Goal: Information Seeking & Learning: Learn about a topic

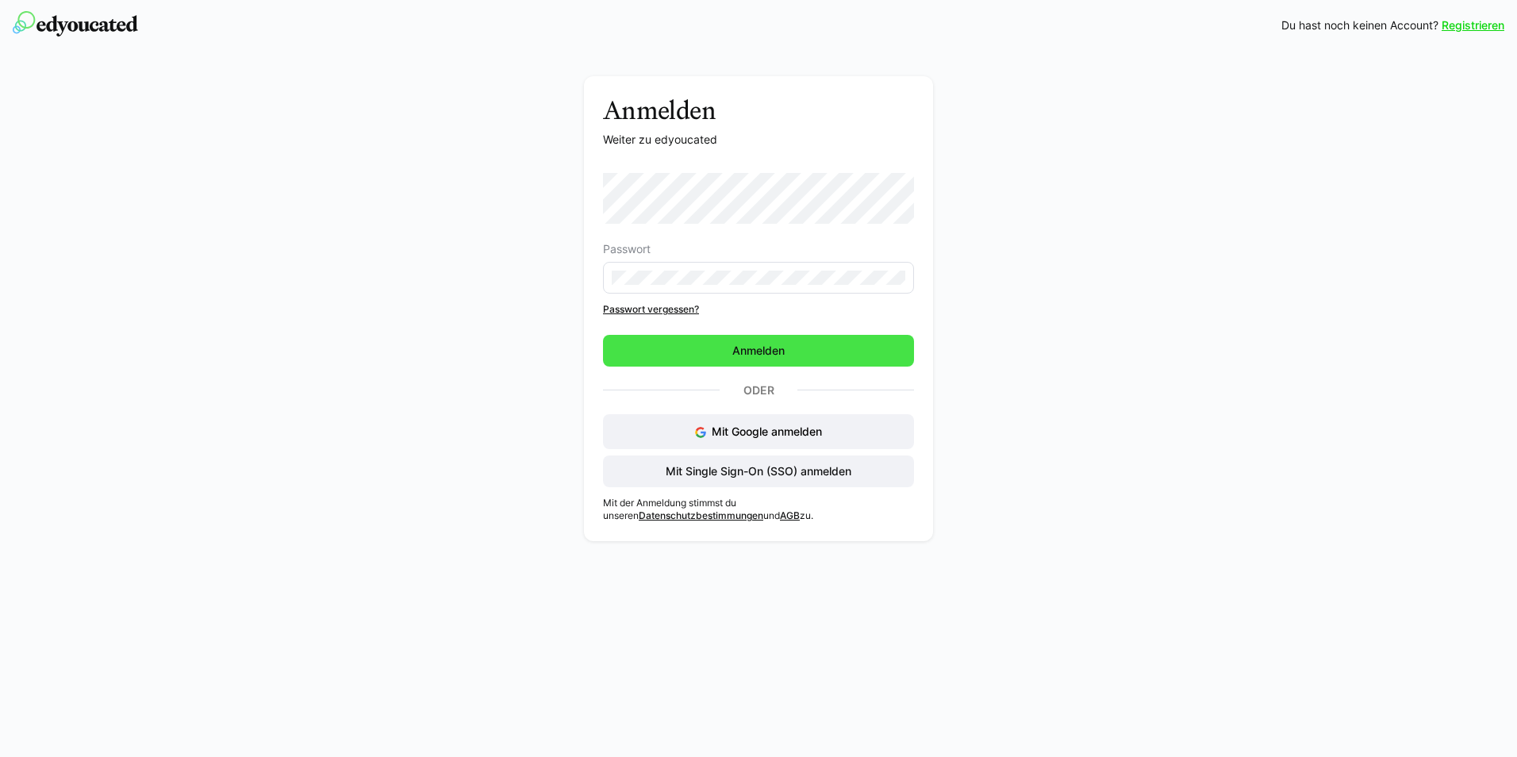
click at [756, 353] on span "Anmelden" at bounding box center [758, 351] width 57 height 16
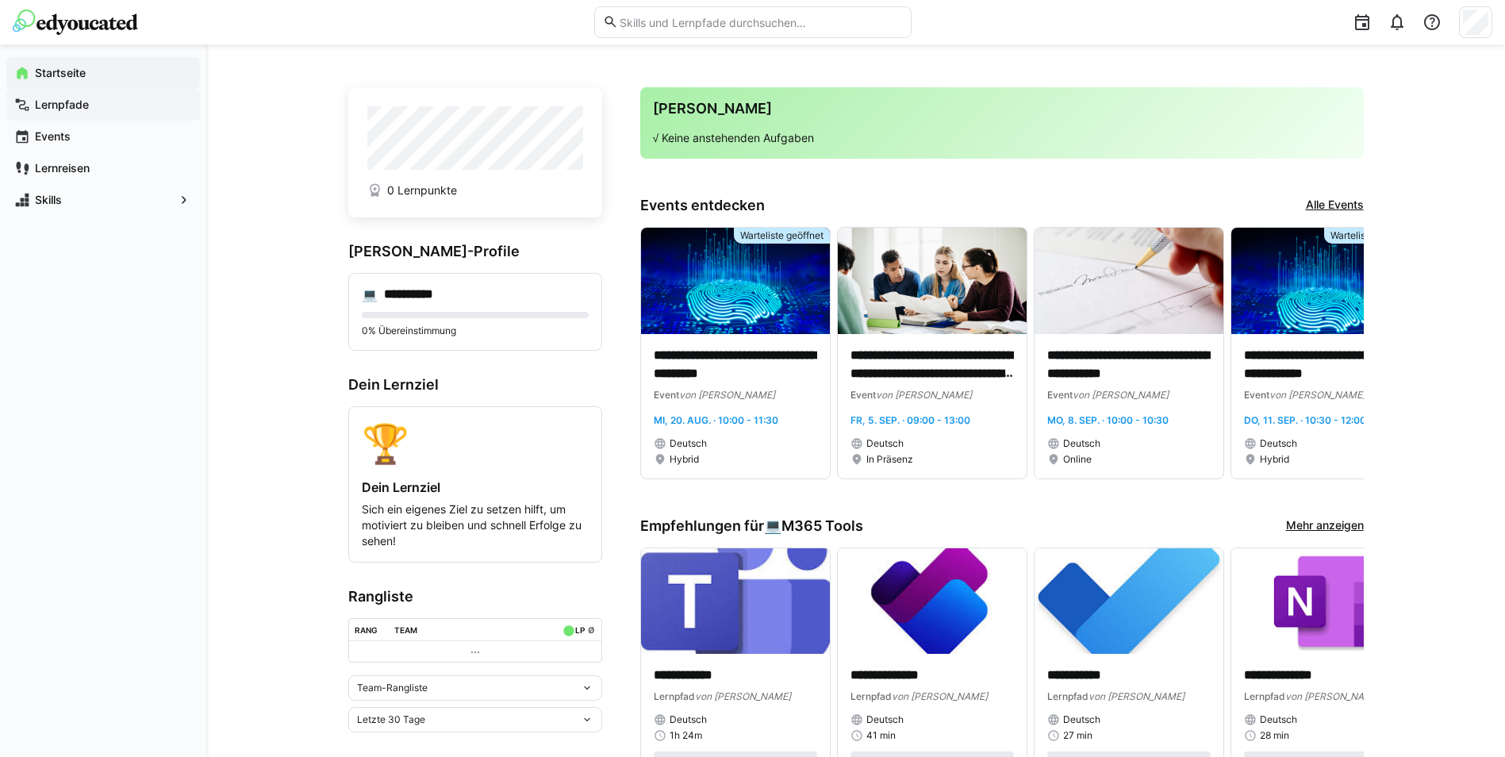
click at [0, 0] on app-navigation-label "Lernpfade" at bounding box center [0, 0] width 0 height 0
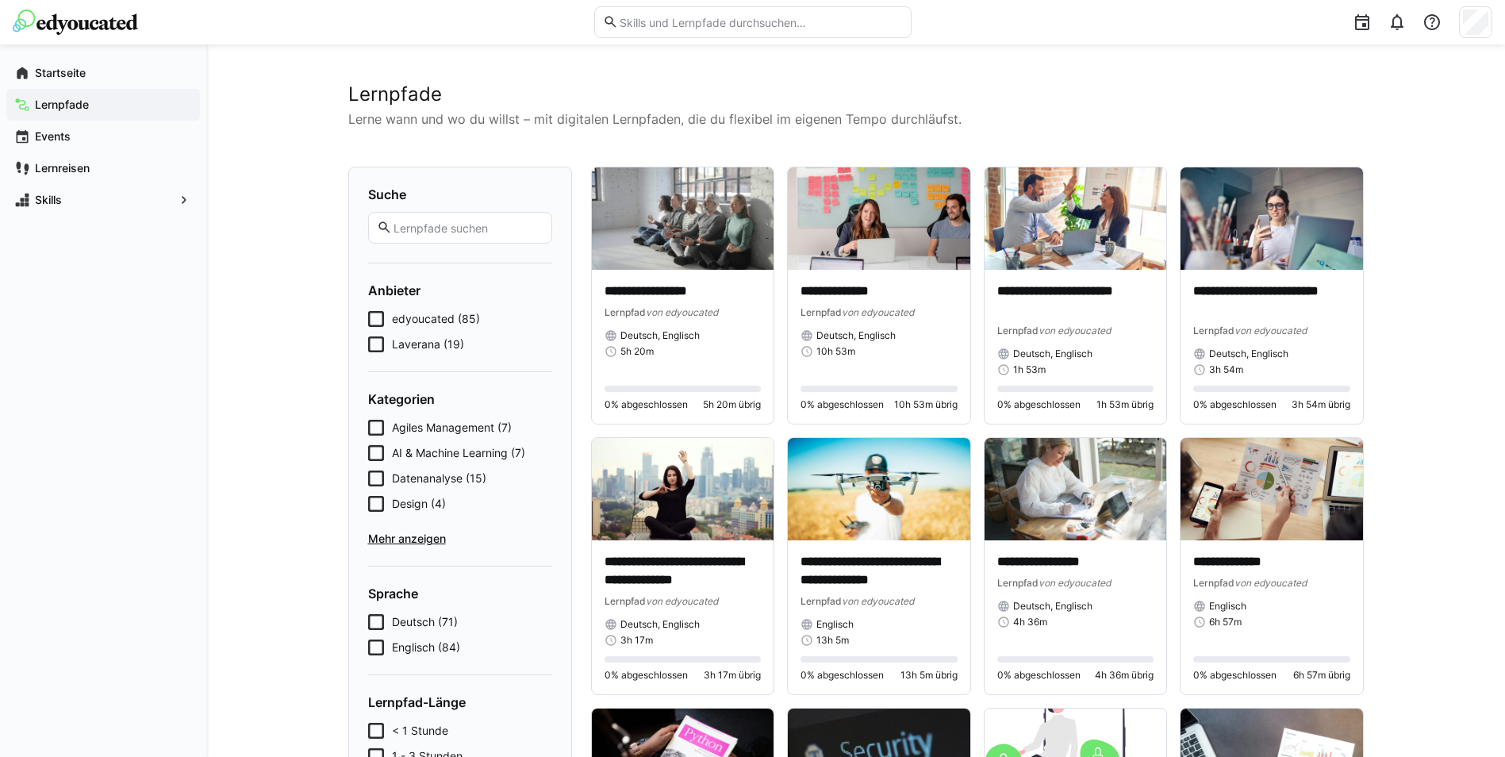
click at [480, 232] on input "text" at bounding box center [467, 228] width 151 height 14
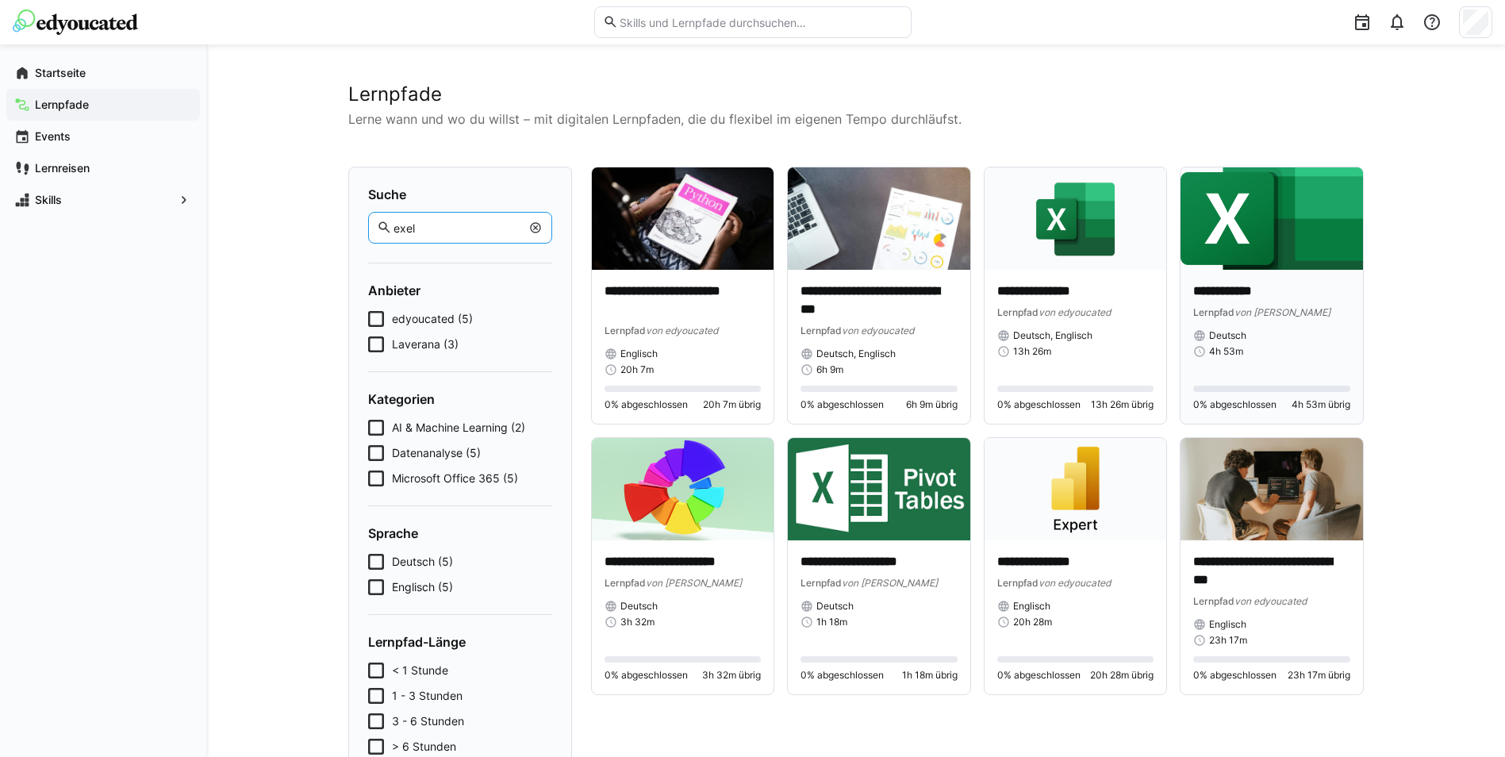
type input "exel"
click at [1275, 240] on img at bounding box center [1272, 218] width 183 height 102
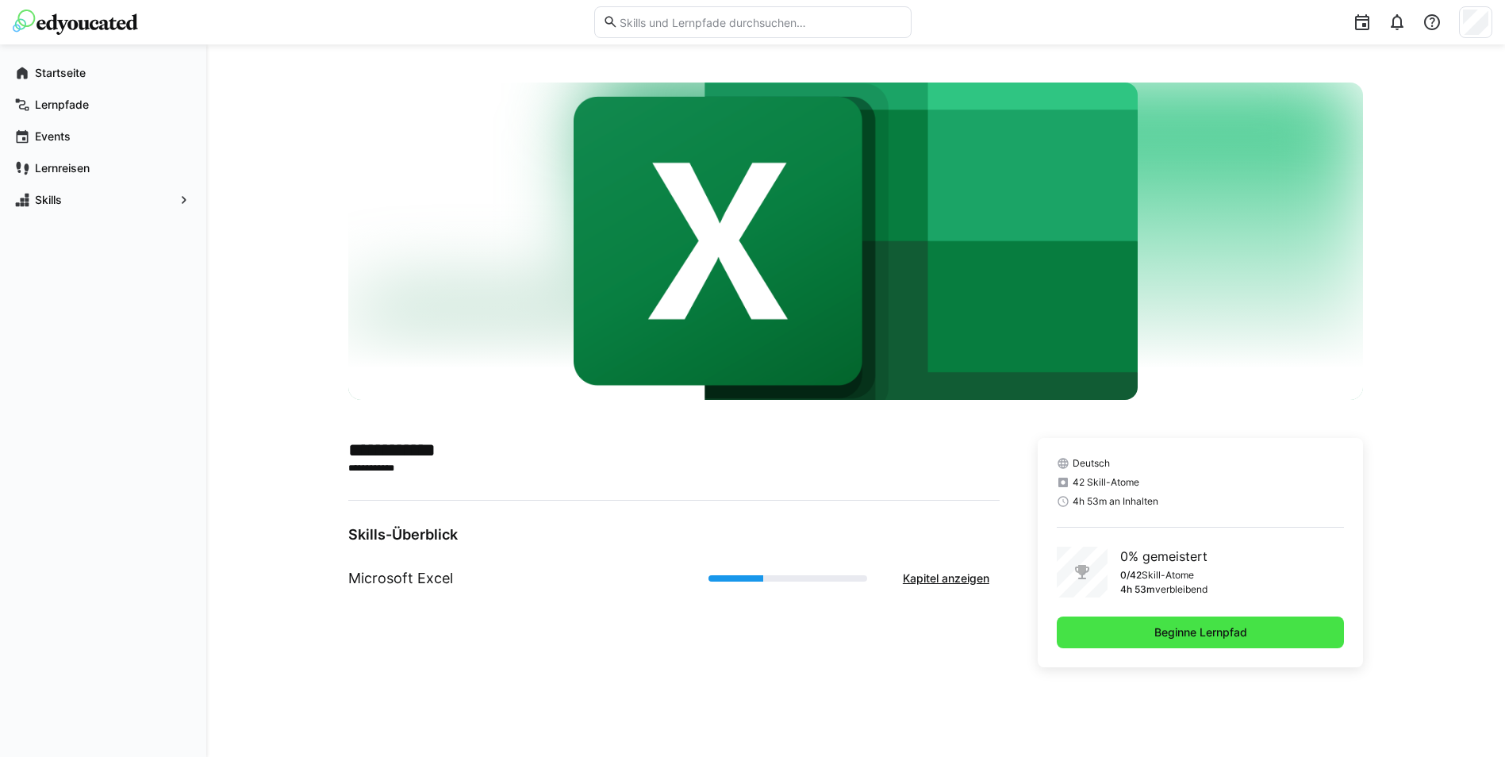
click at [1206, 627] on span "Beginne Lernpfad" at bounding box center [1201, 633] width 98 height 16
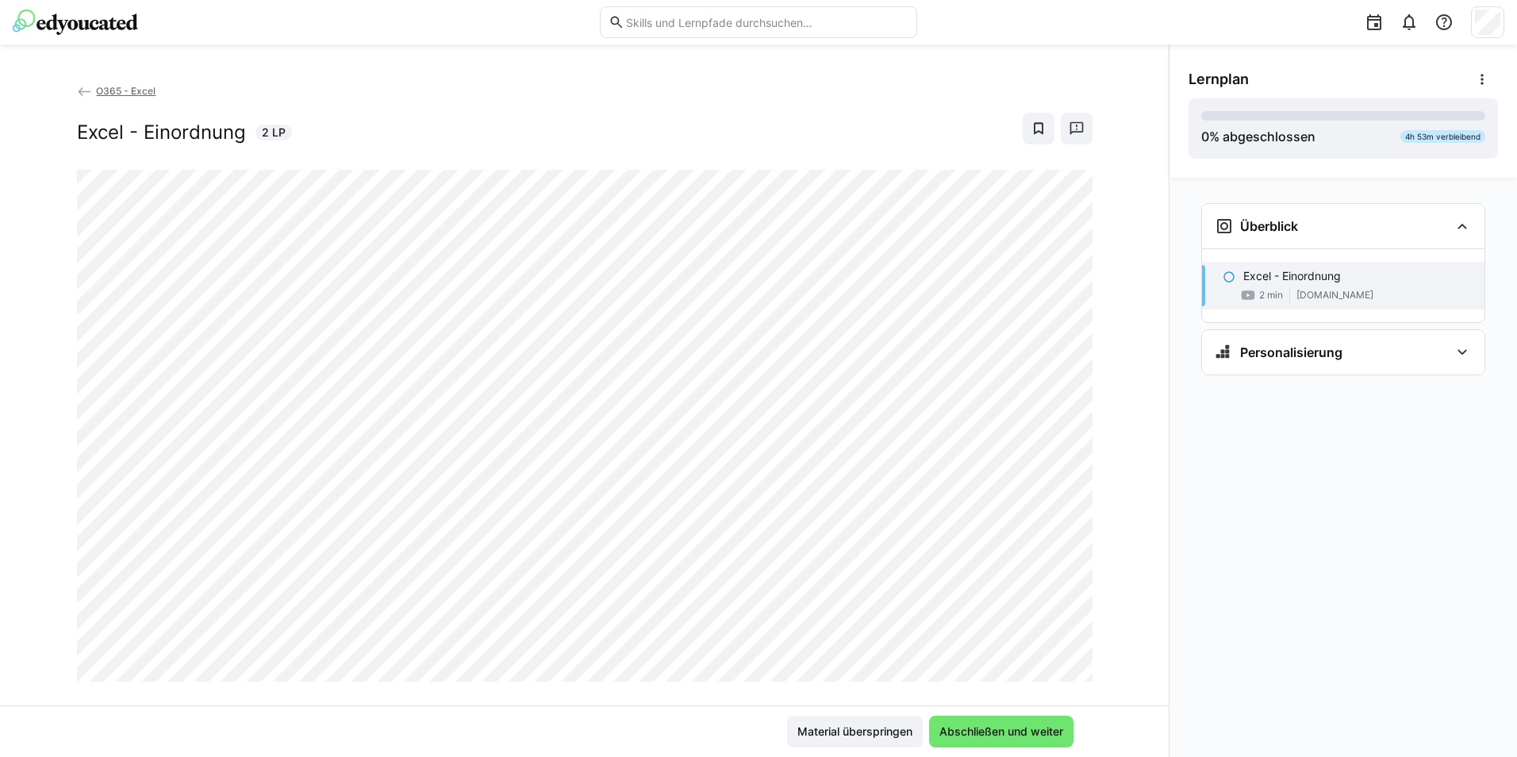
scroll to position [27, 0]
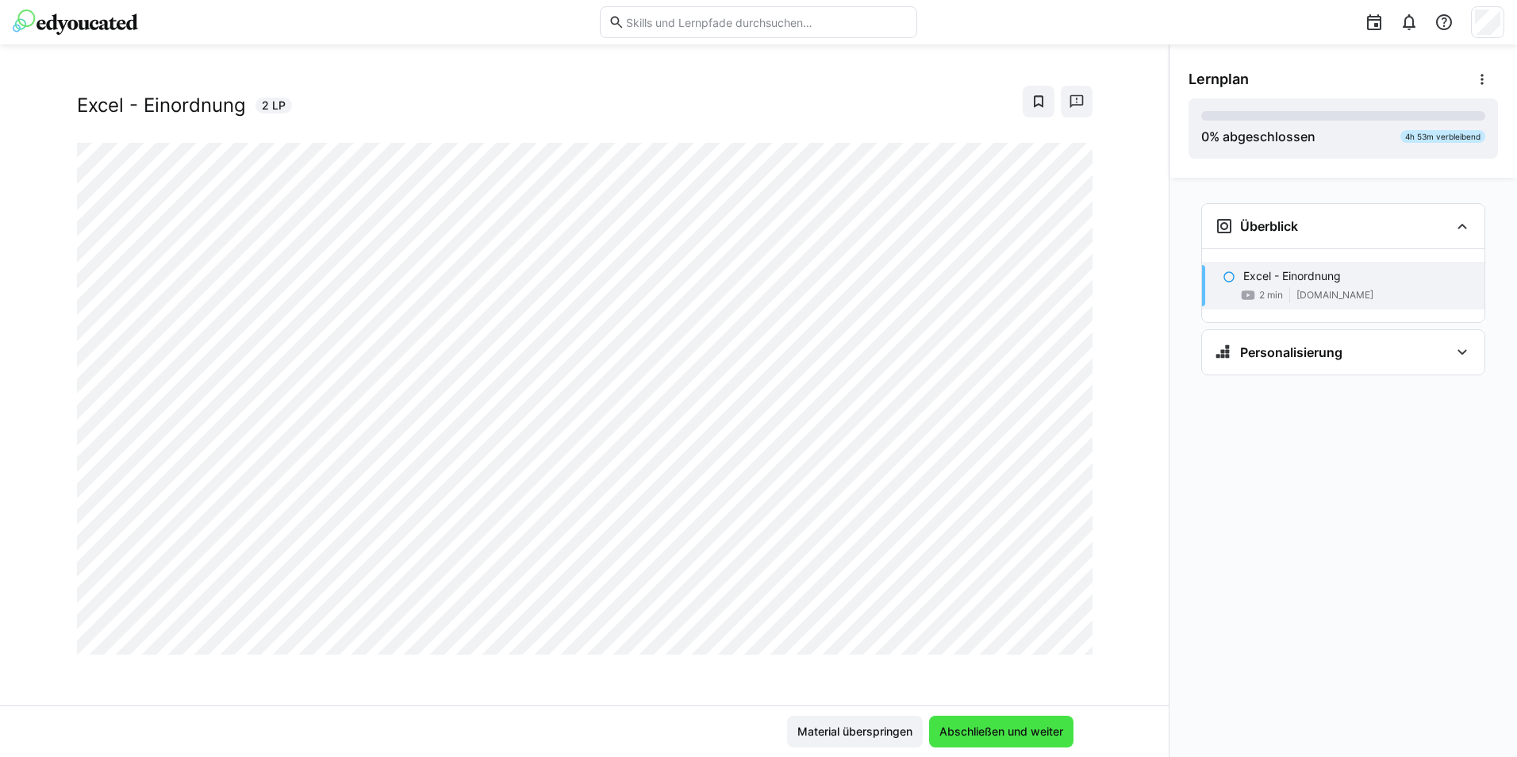
click at [1009, 734] on span "Abschließen und weiter" at bounding box center [1001, 732] width 129 height 16
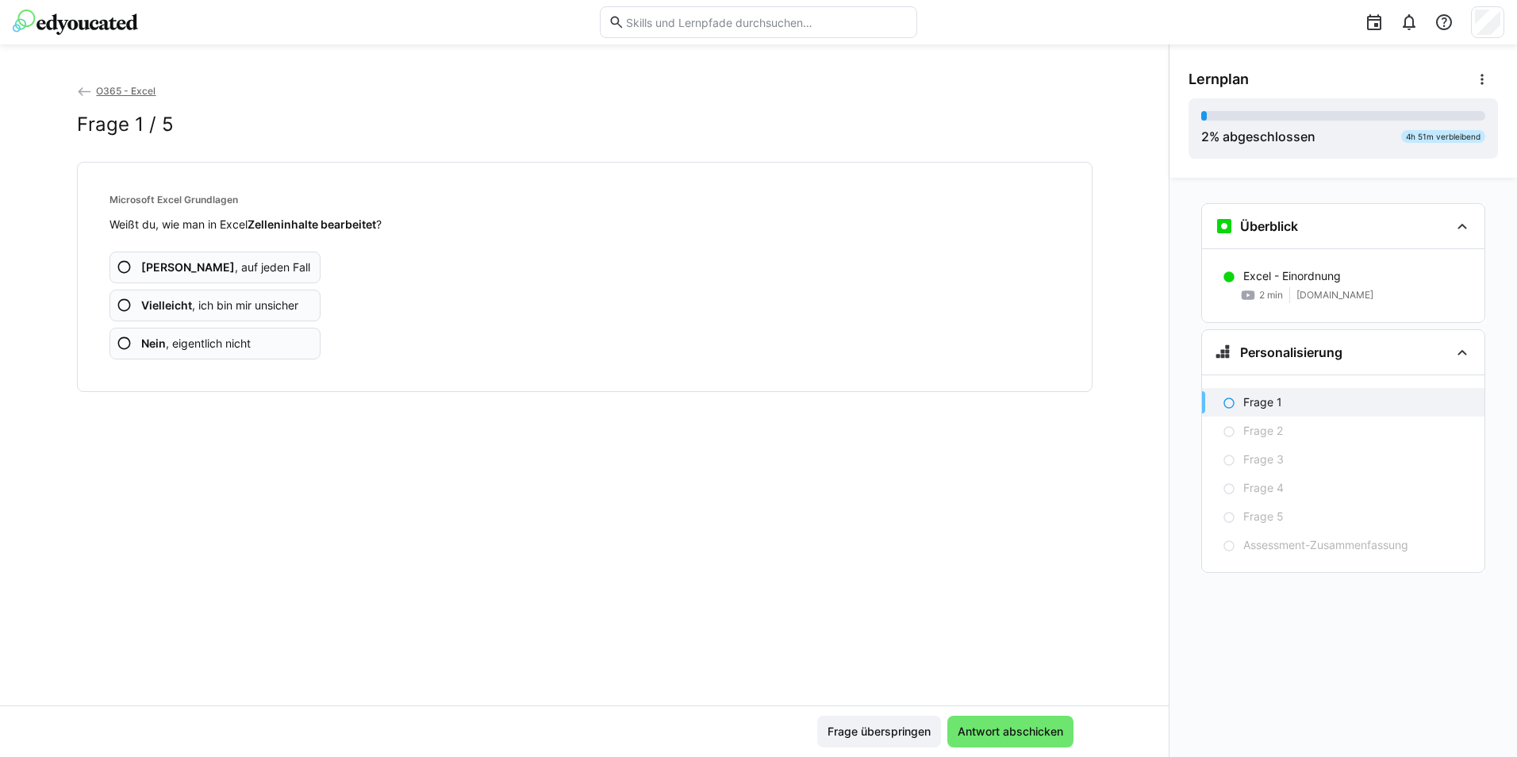
click at [124, 267] on eds-icon at bounding box center [125, 268] width 16 height 16
click at [126, 304] on eds-icon at bounding box center [125, 306] width 16 height 16
click at [121, 305] on eds-icon at bounding box center [125, 306] width 16 height 16
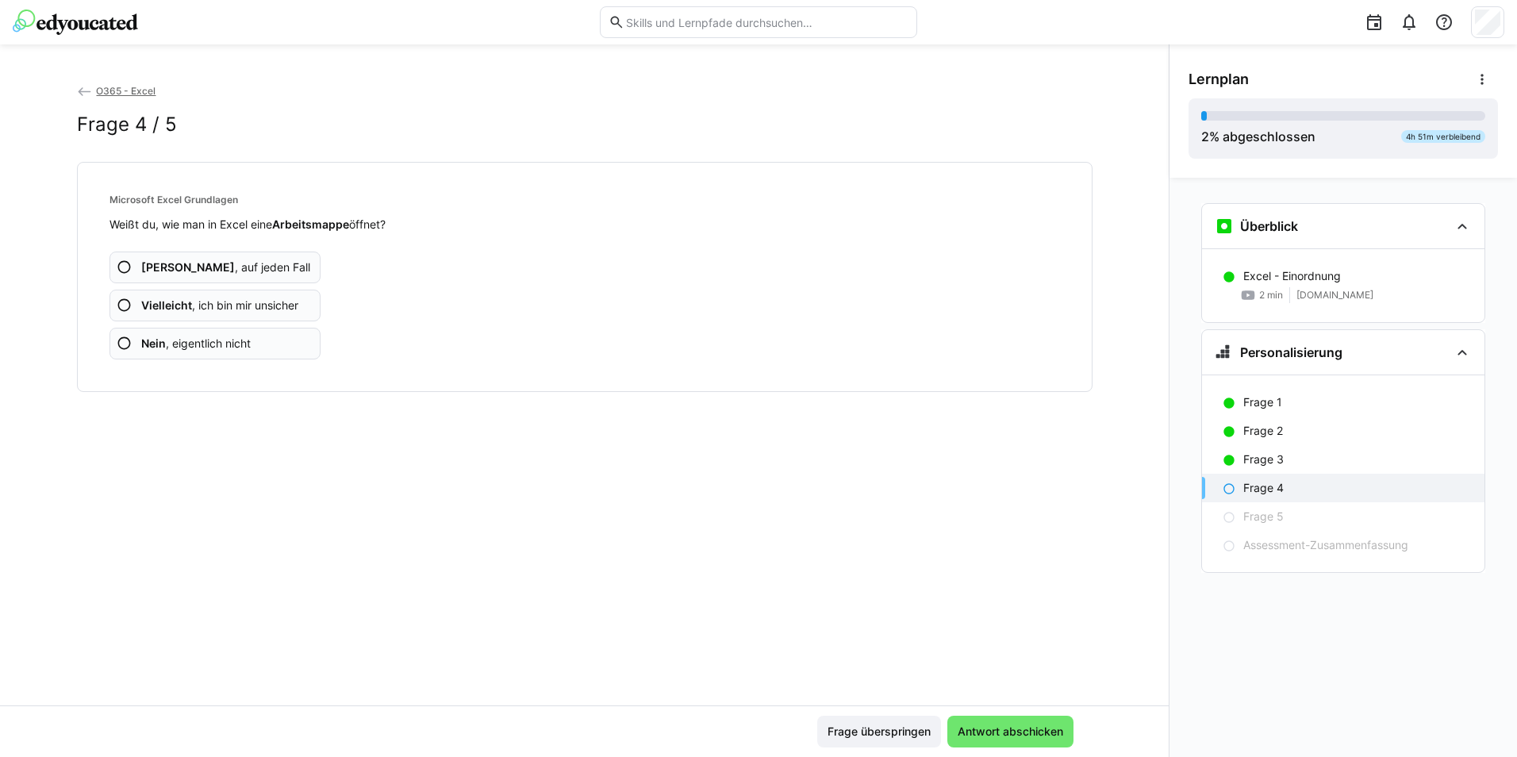
click at [125, 267] on eds-icon at bounding box center [125, 268] width 16 height 16
click at [125, 266] on eds-icon at bounding box center [125, 268] width 16 height 16
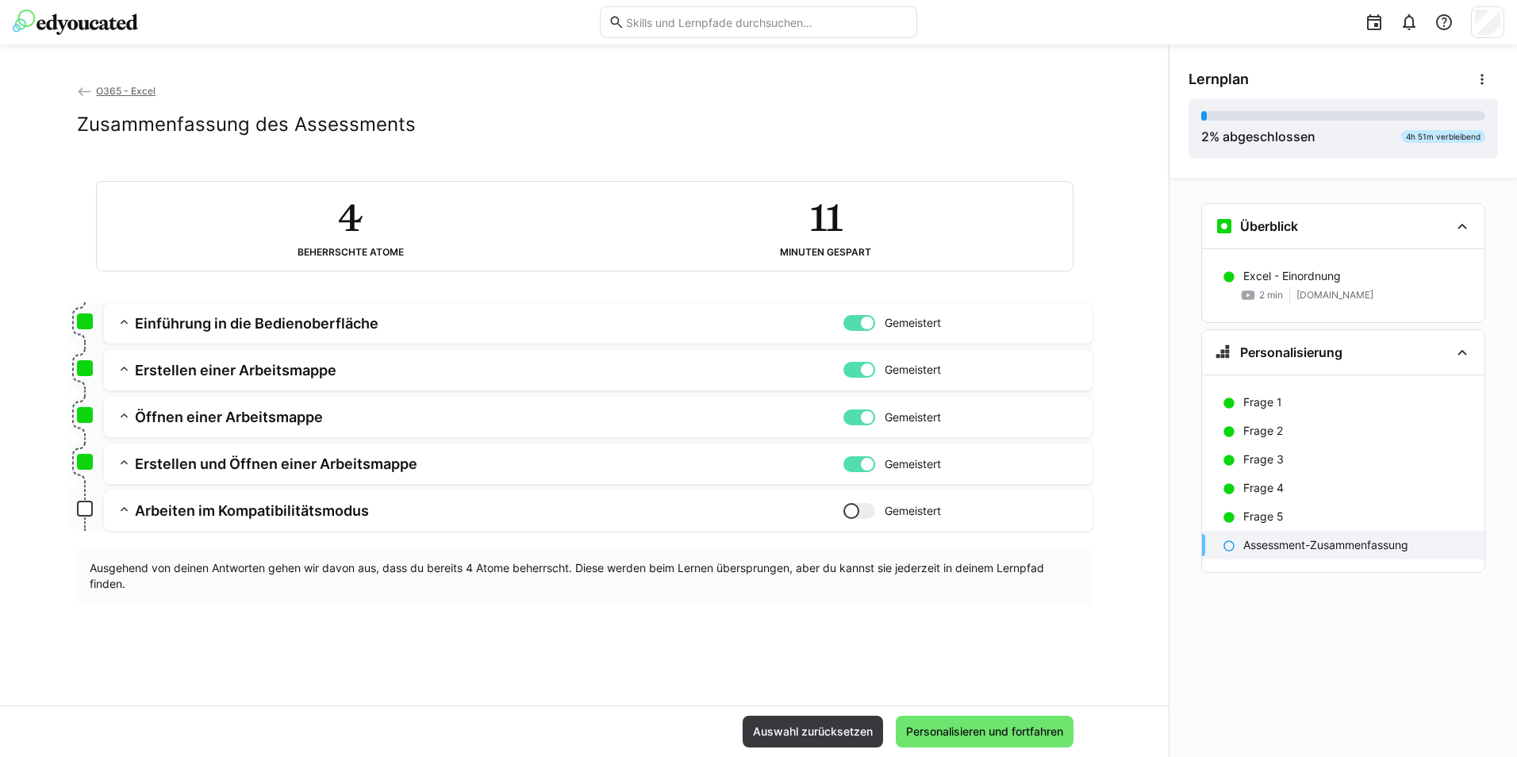
click at [383, 505] on h3 "Arbeiten im Kompatibilitätsmodus" at bounding box center [489, 511] width 709 height 18
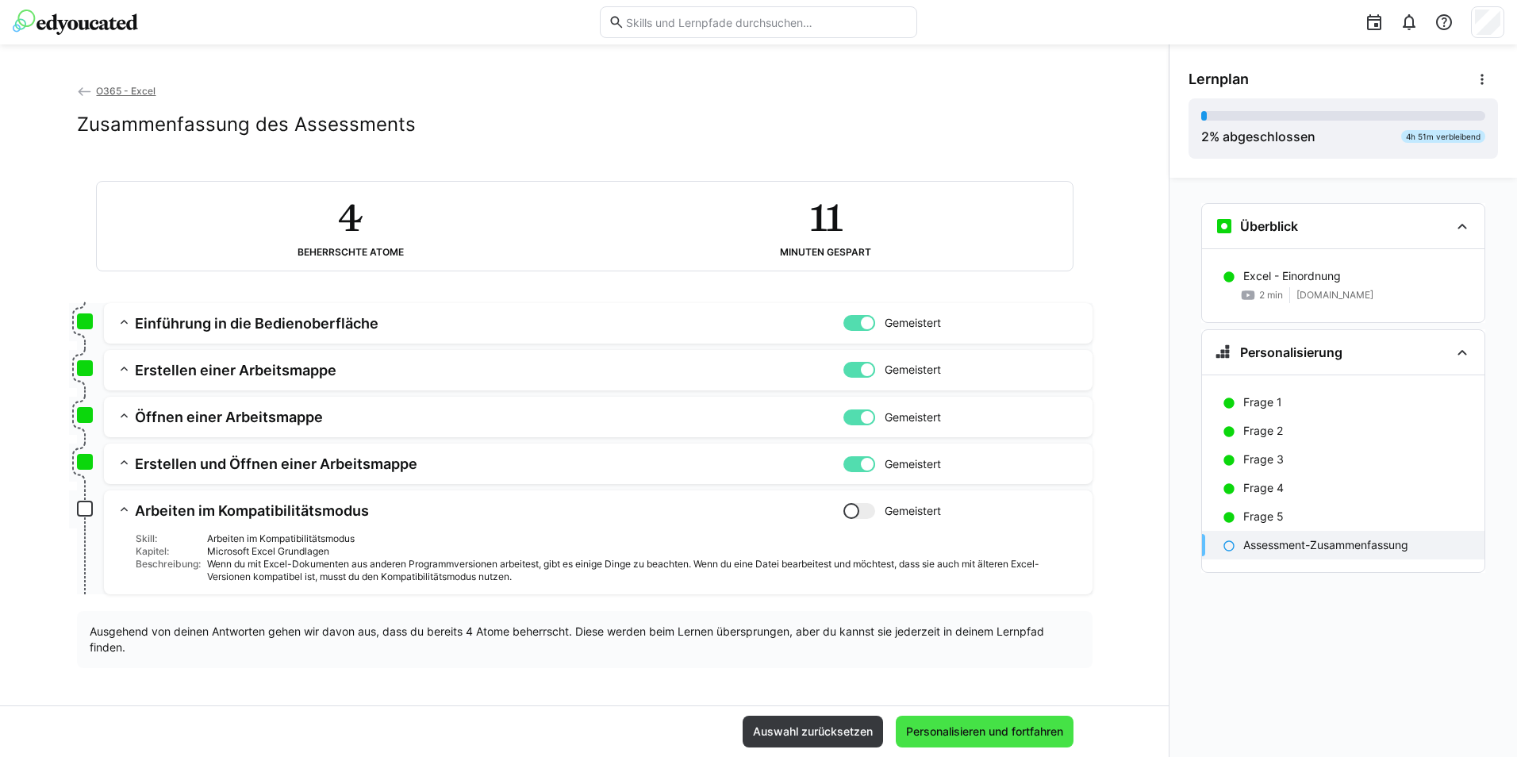
click at [974, 729] on span "Personalisieren und fortfahren" at bounding box center [985, 732] width 162 height 16
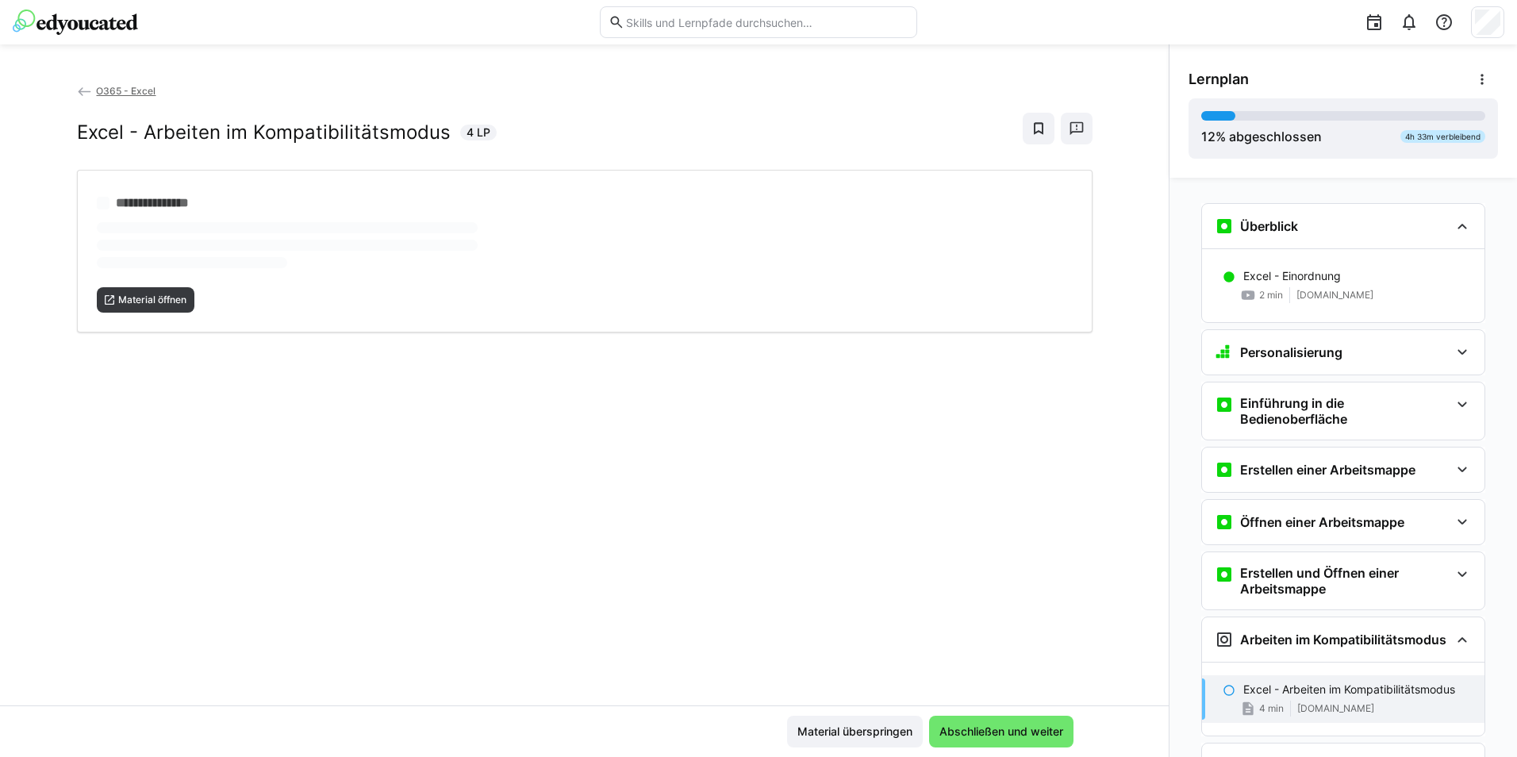
scroll to position [213, 0]
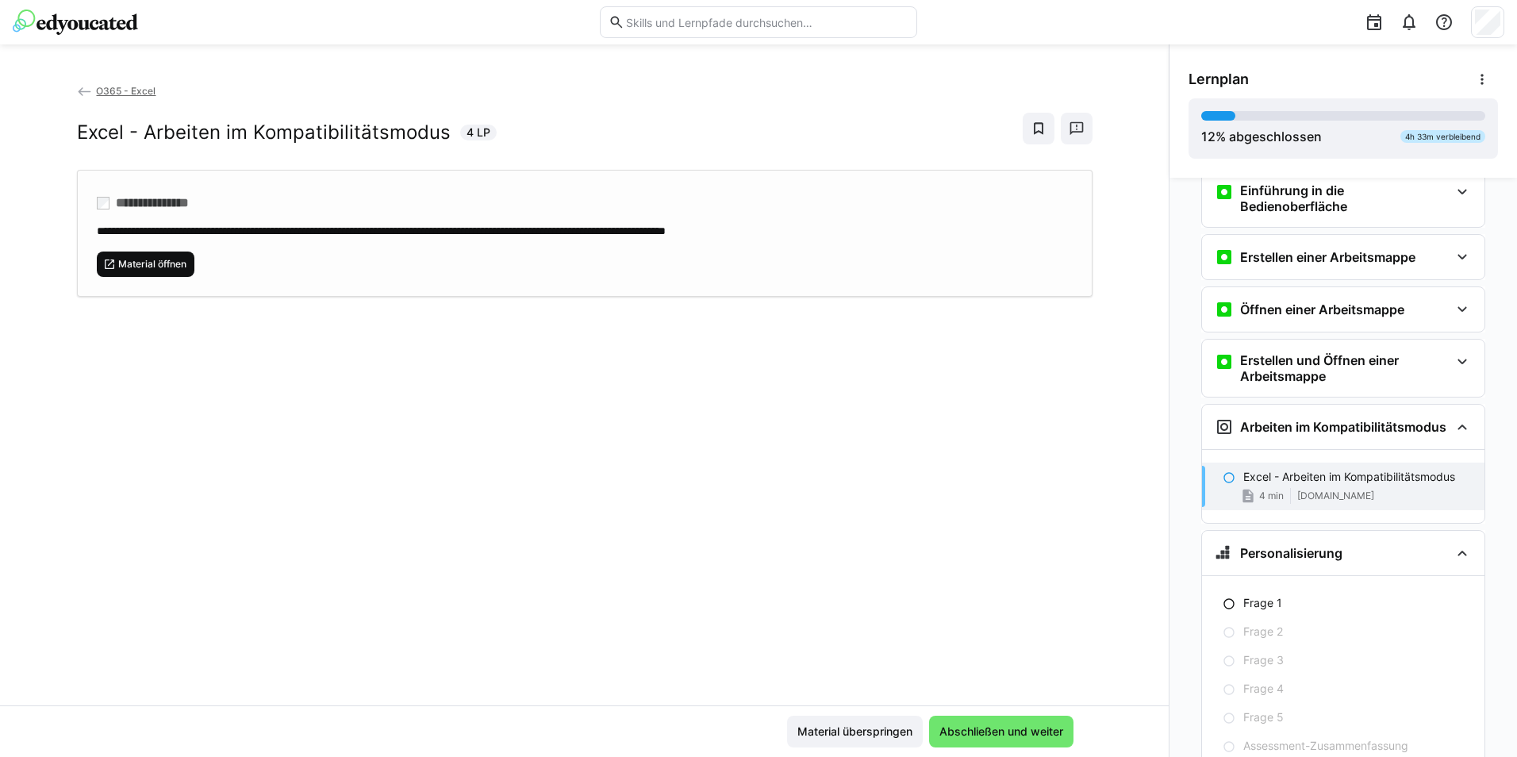
click at [145, 267] on span "Material öffnen" at bounding box center [152, 264] width 71 height 13
click at [998, 732] on span "Abschließen und weiter" at bounding box center [1001, 732] width 129 height 16
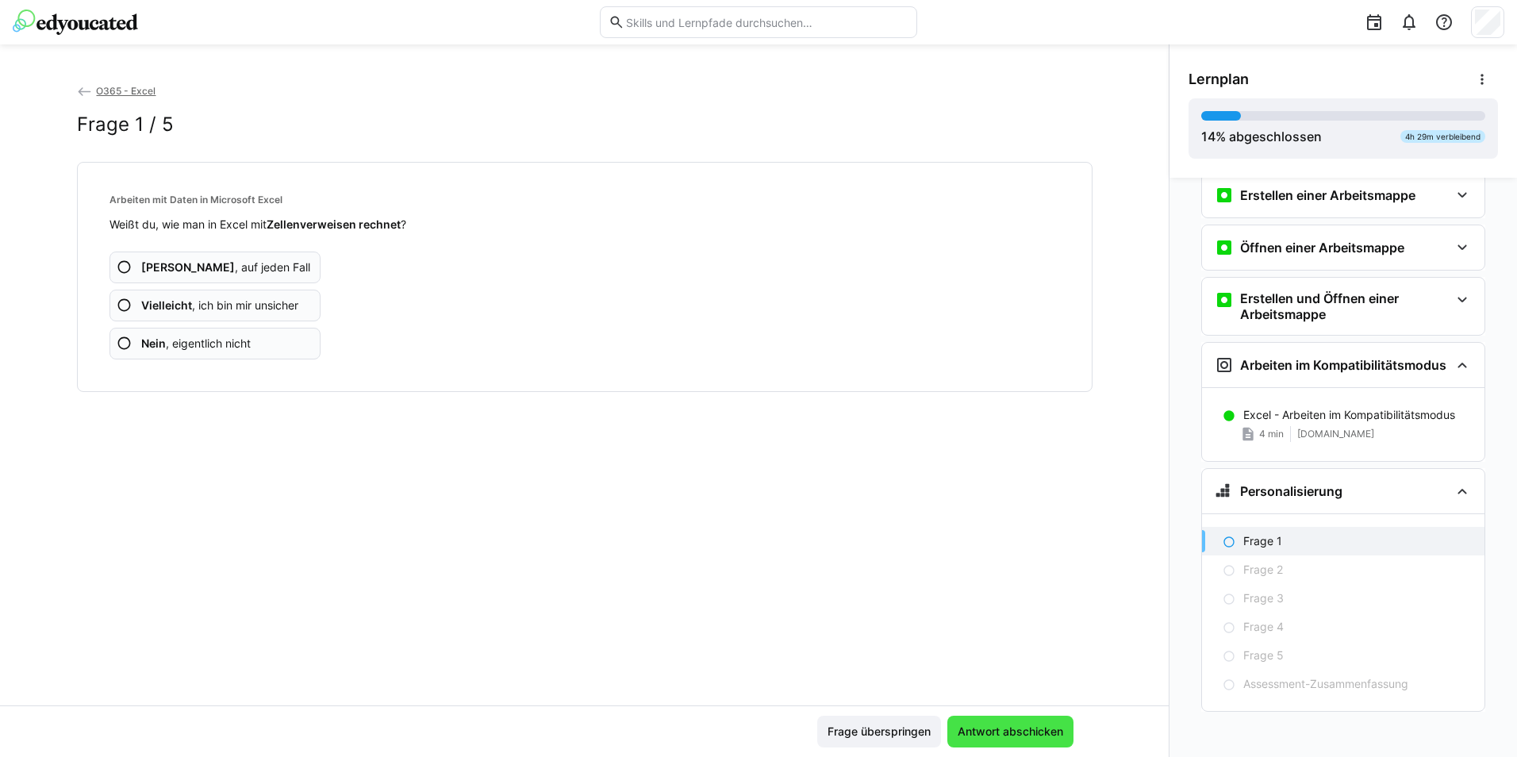
scroll to position [279, 0]
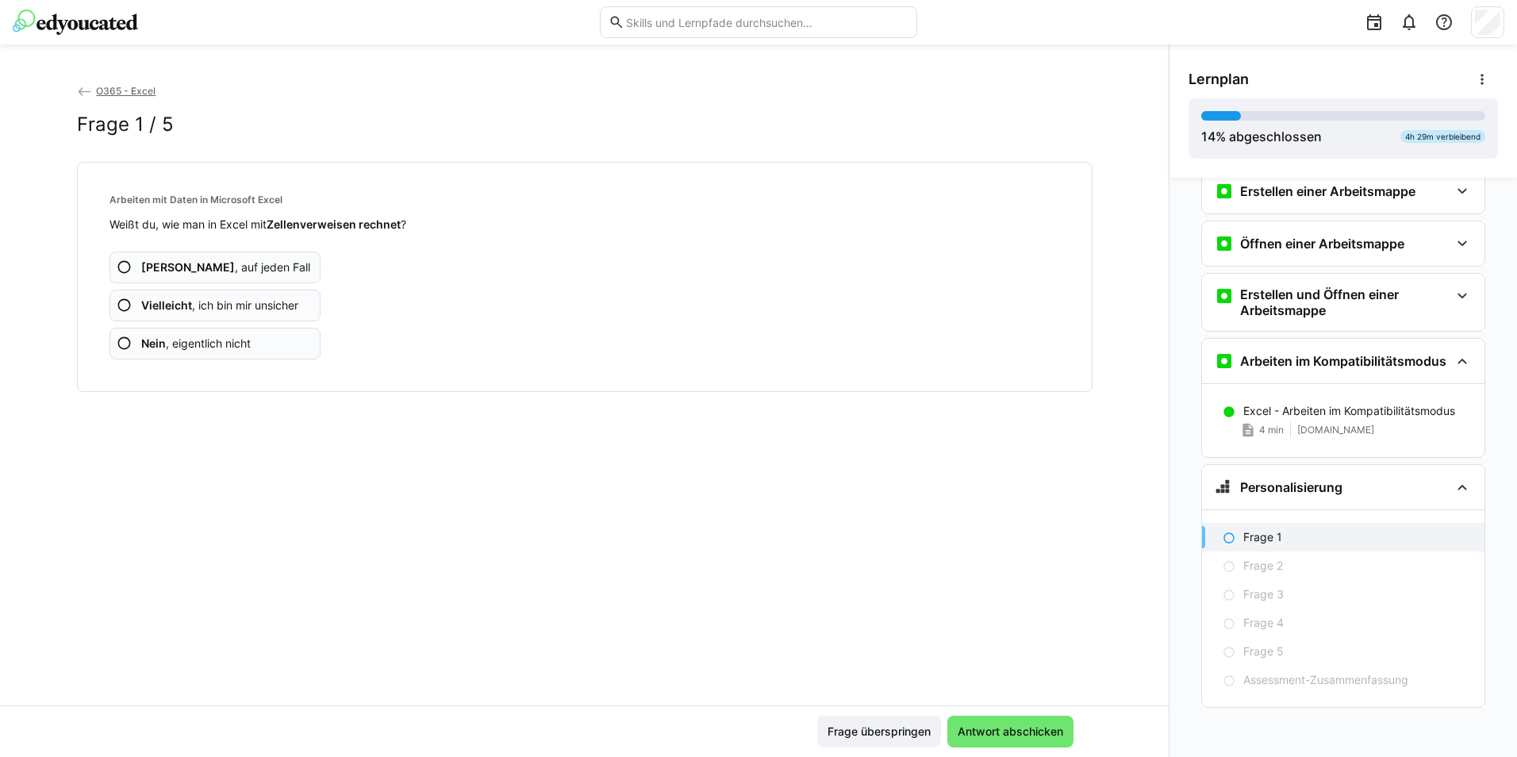
click at [122, 340] on eds-icon at bounding box center [125, 344] width 16 height 16
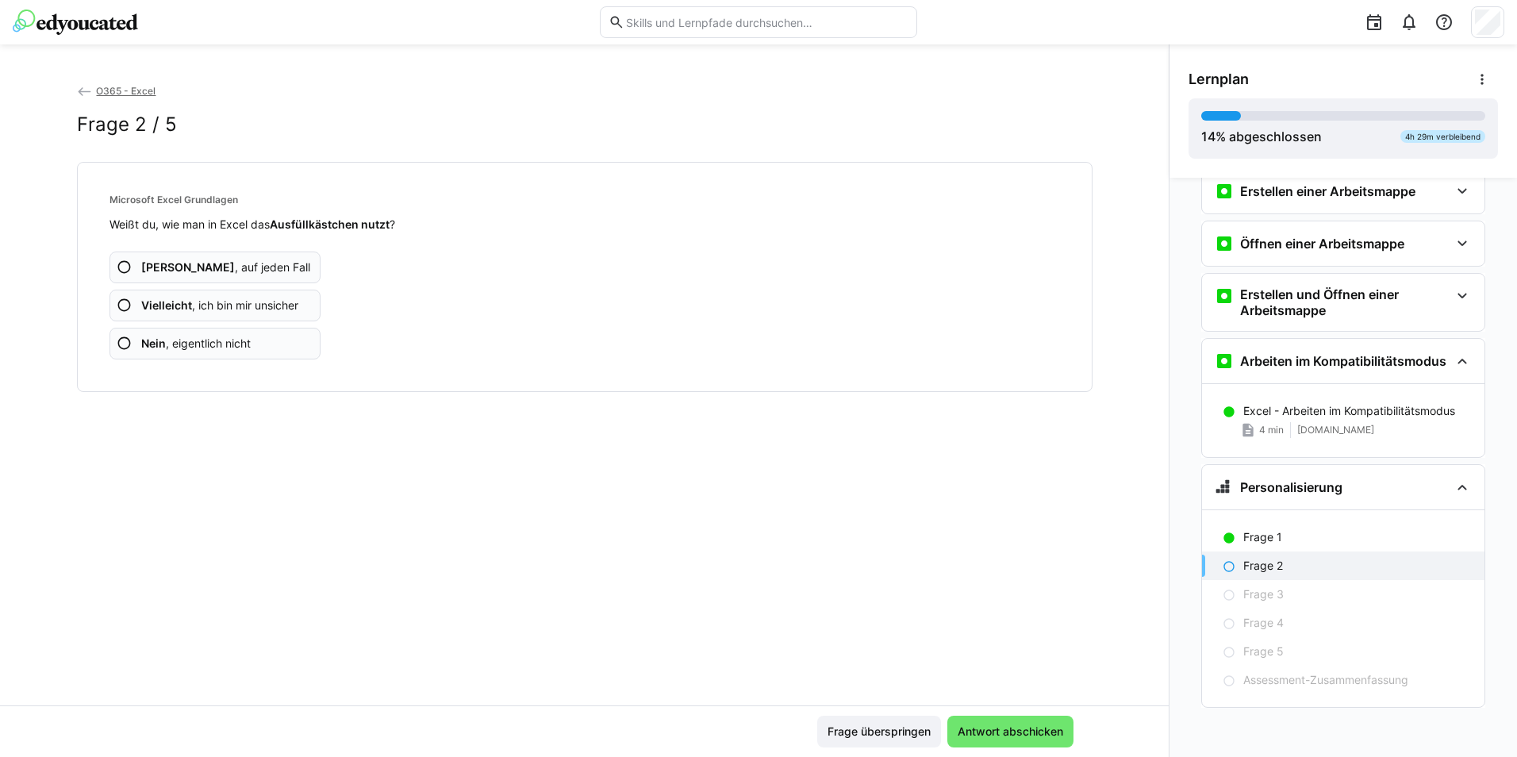
click at [122, 302] on eds-icon at bounding box center [125, 306] width 16 height 16
click at [121, 267] on eds-icon at bounding box center [125, 268] width 16 height 16
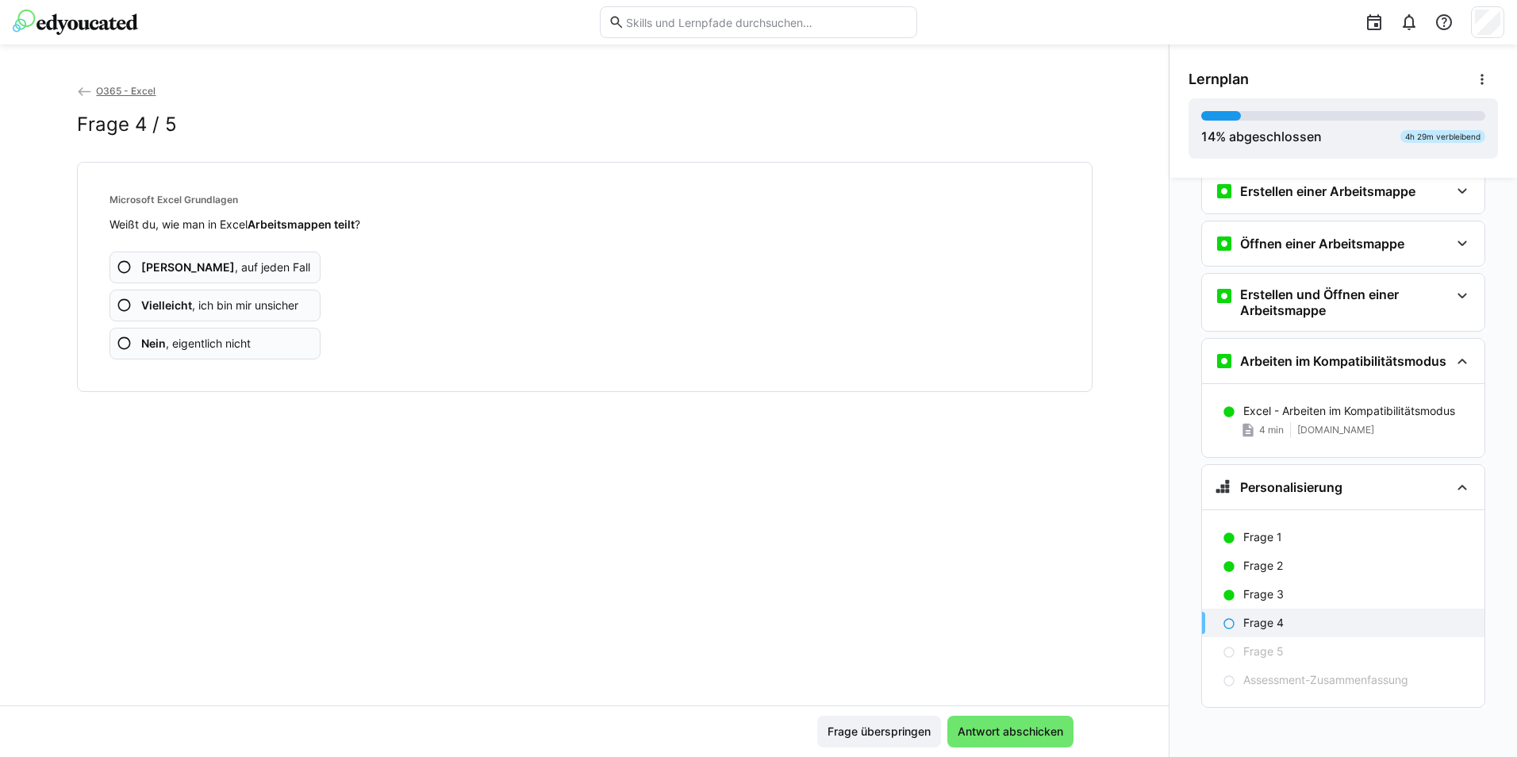
click at [117, 306] on eds-icon at bounding box center [125, 306] width 16 height 16
click at [121, 267] on eds-icon at bounding box center [125, 268] width 16 height 16
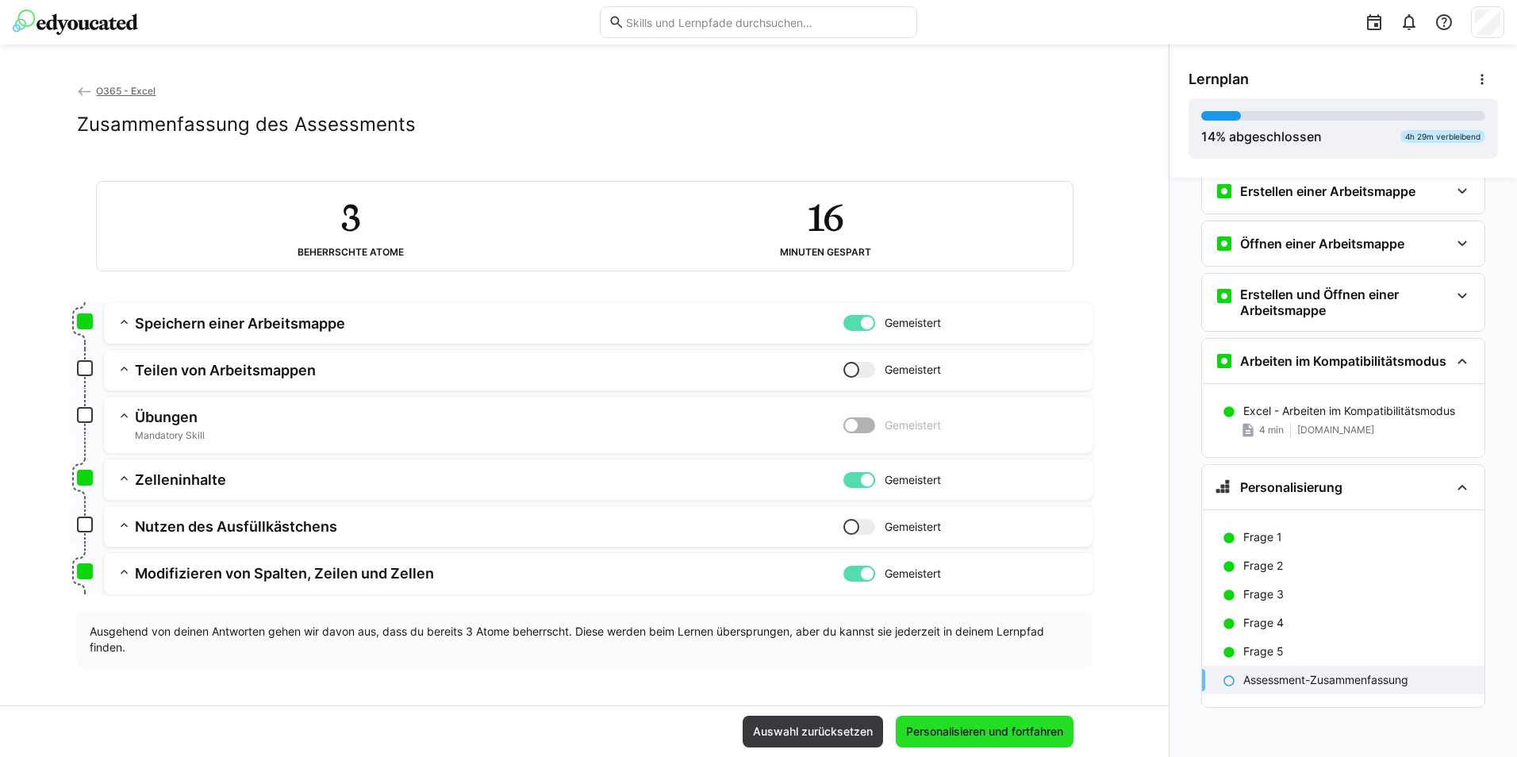
click at [1007, 732] on span "Personalisieren und fortfahren" at bounding box center [985, 732] width 162 height 16
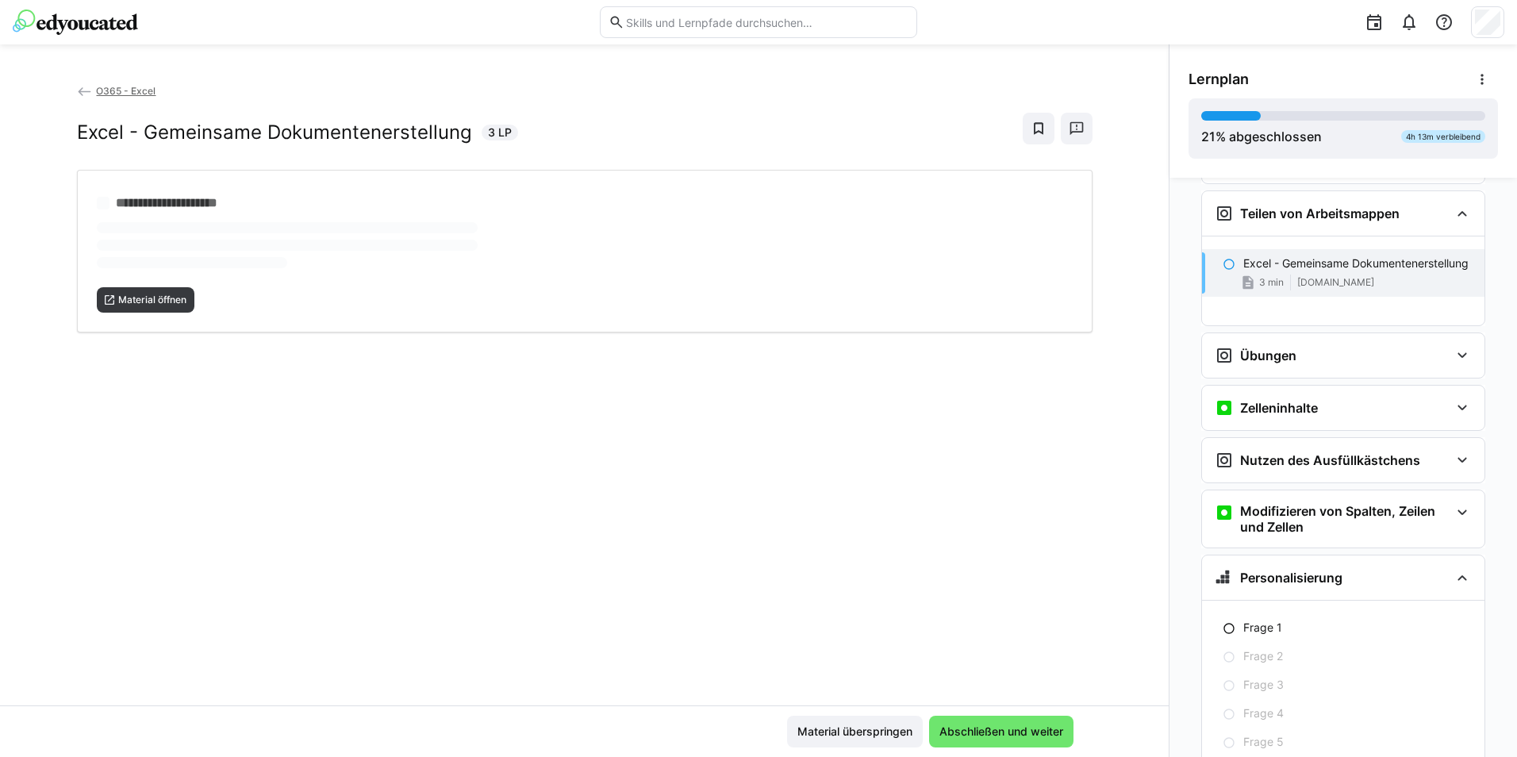
scroll to position [658, 0]
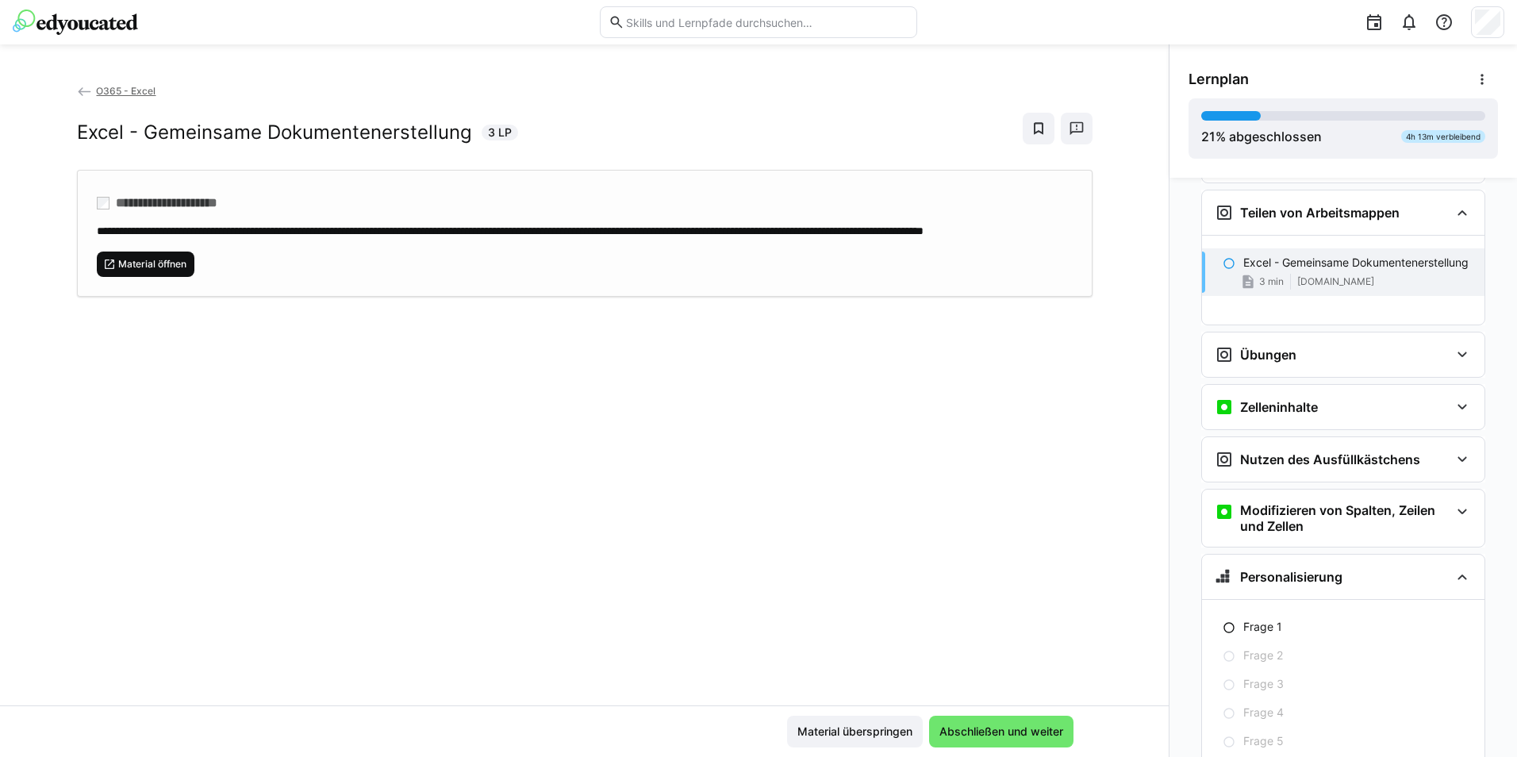
click at [156, 271] on span "Material öffnen" at bounding box center [152, 264] width 71 height 13
click at [1009, 727] on span "Abschließen und weiter" at bounding box center [1001, 732] width 129 height 16
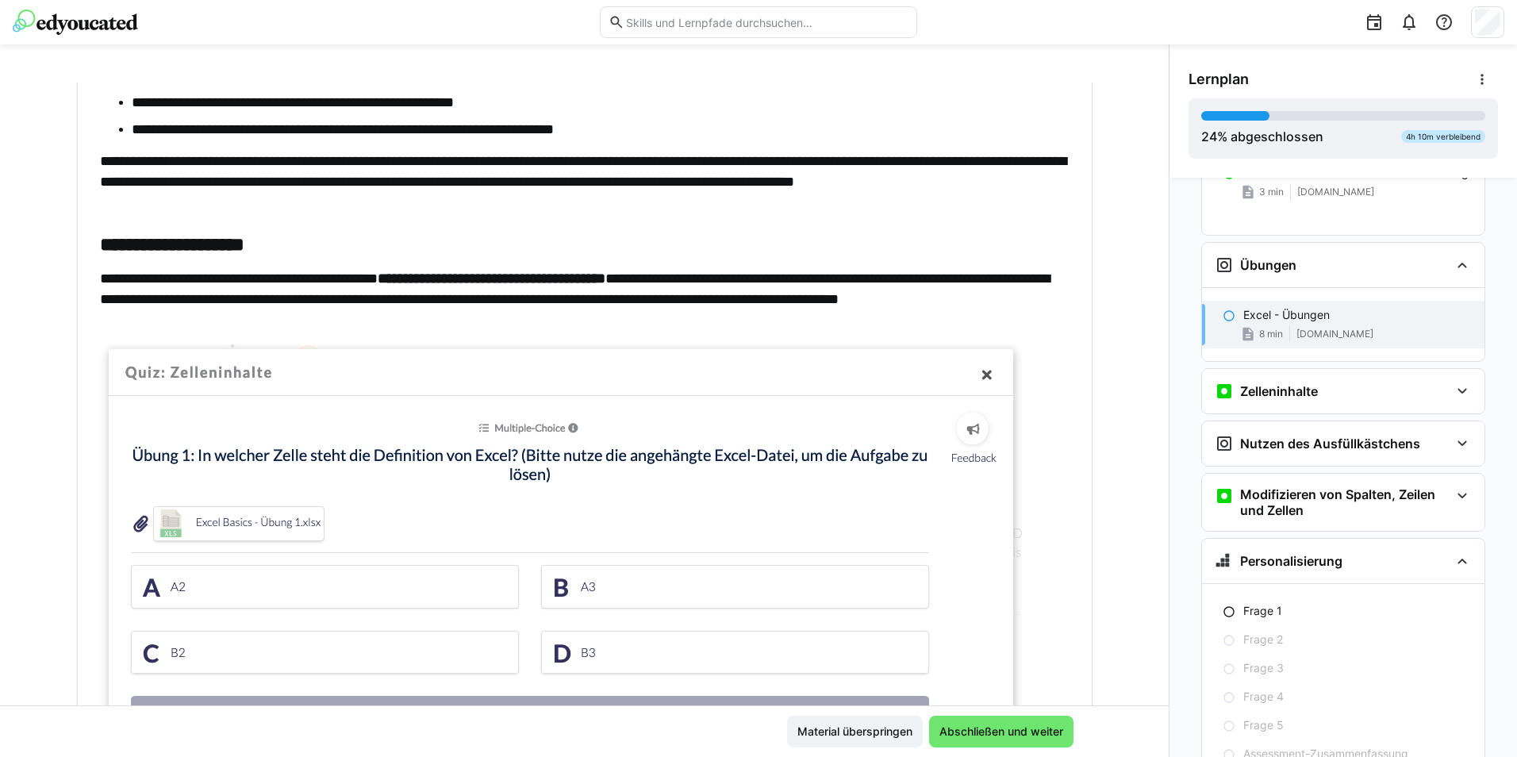
scroll to position [317, 0]
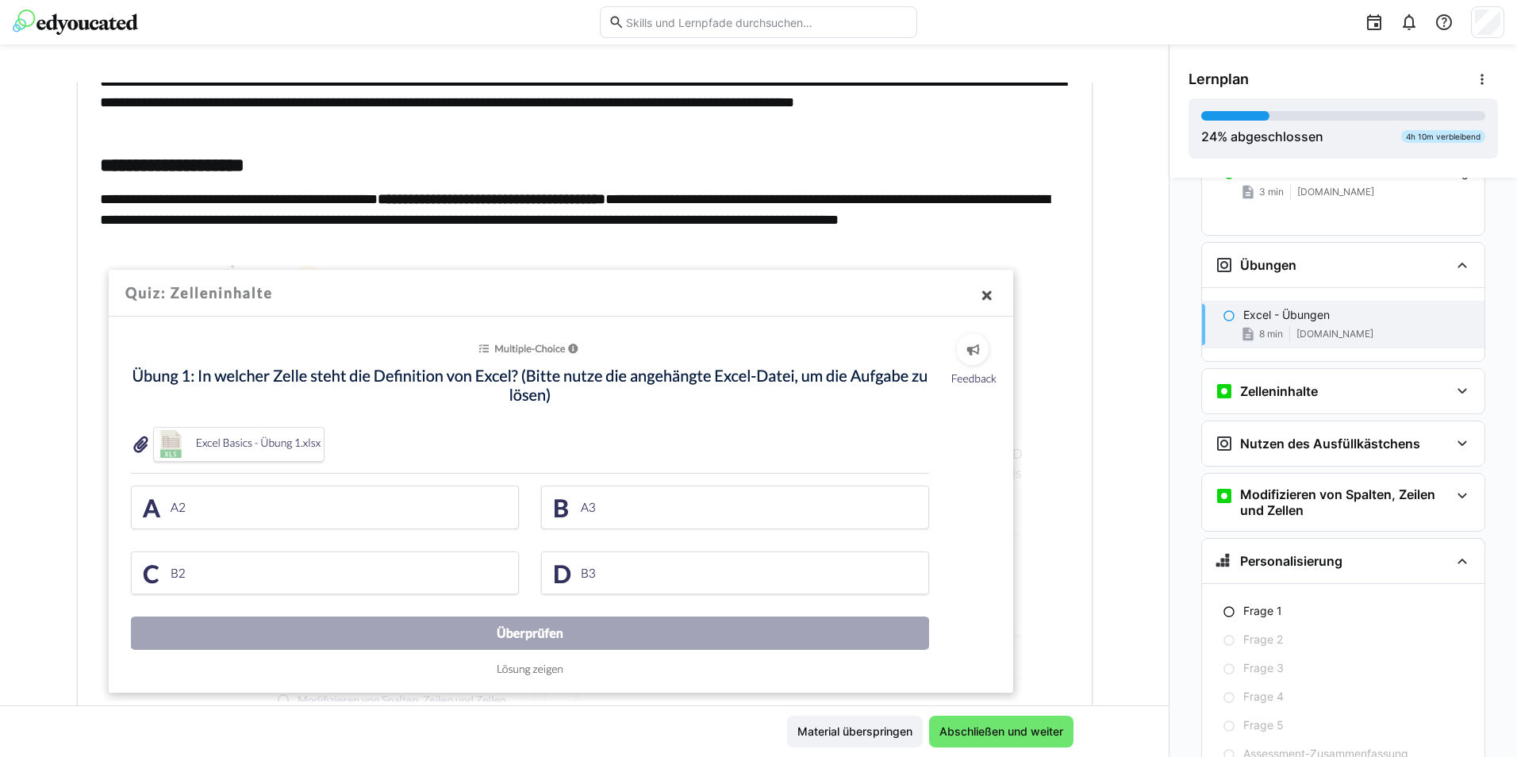
click at [253, 440] on img at bounding box center [561, 483] width 922 height 436
click at [162, 440] on img at bounding box center [561, 483] width 922 height 436
click at [448, 440] on img at bounding box center [561, 483] width 922 height 436
click at [239, 441] on img at bounding box center [561, 483] width 922 height 436
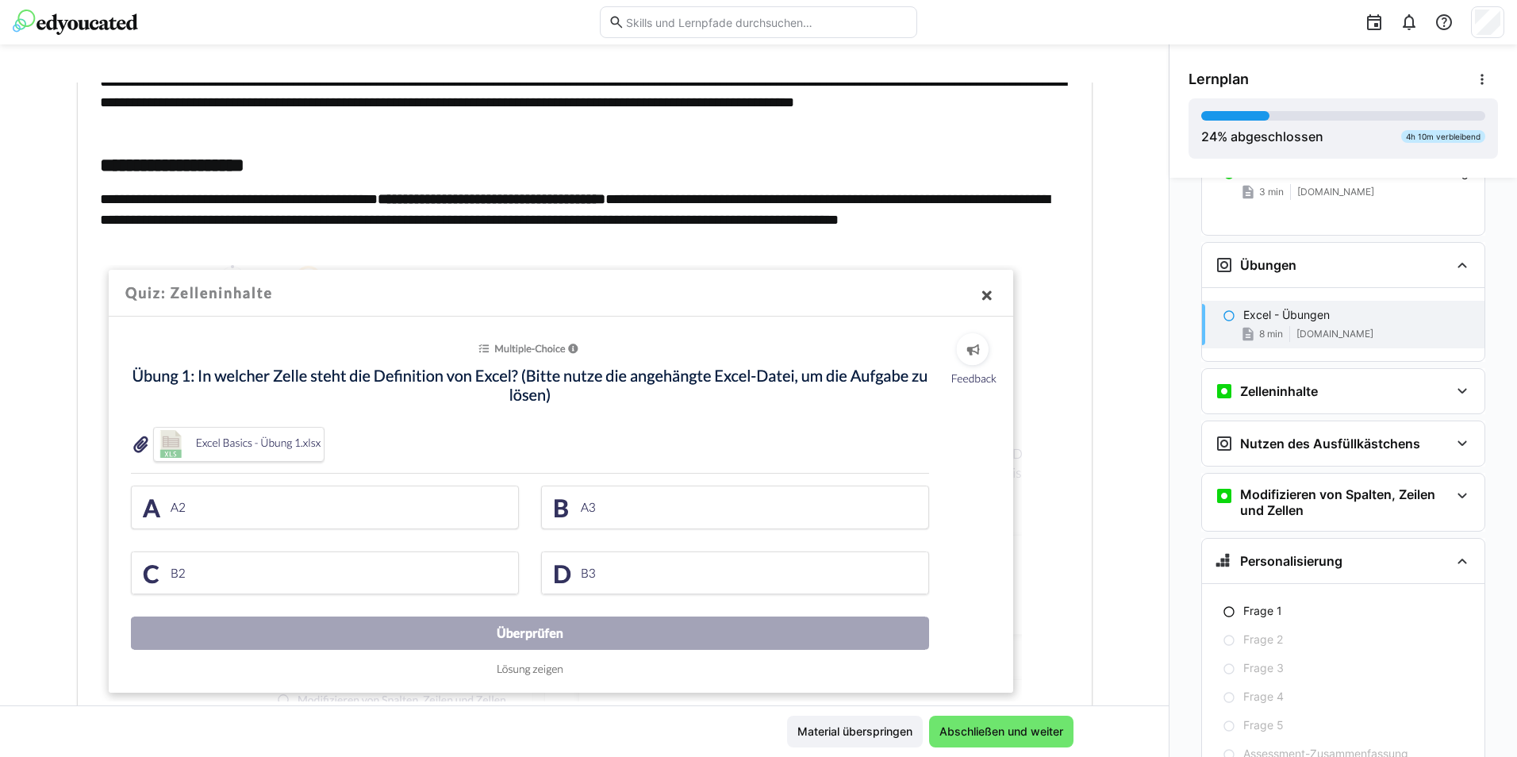
click at [239, 441] on img at bounding box center [561, 483] width 922 height 436
click at [133, 448] on img at bounding box center [561, 483] width 922 height 436
click at [343, 436] on img at bounding box center [561, 483] width 922 height 436
click at [271, 502] on img at bounding box center [561, 483] width 922 height 436
click at [260, 441] on img at bounding box center [561, 483] width 922 height 436
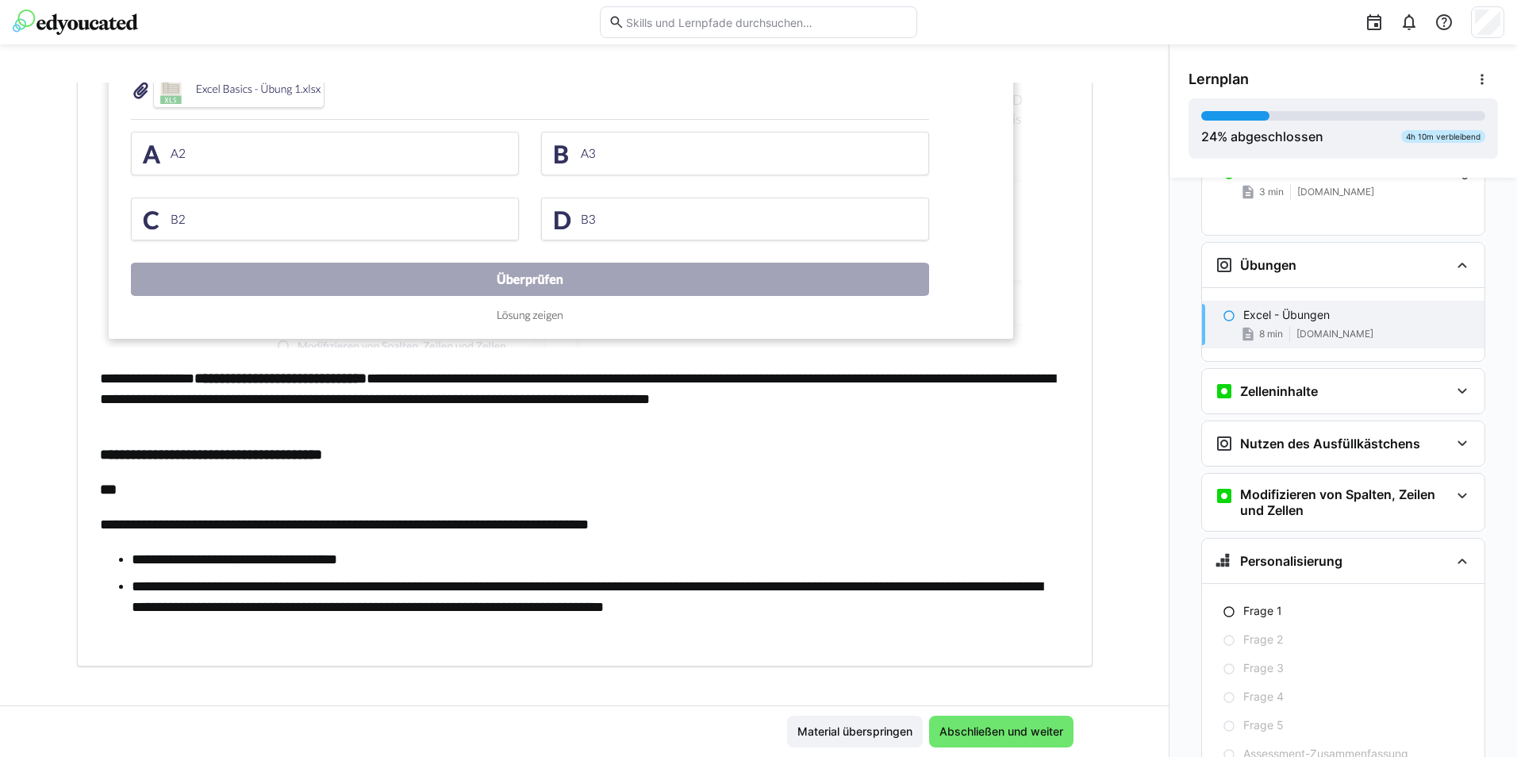
scroll to position [683, 0]
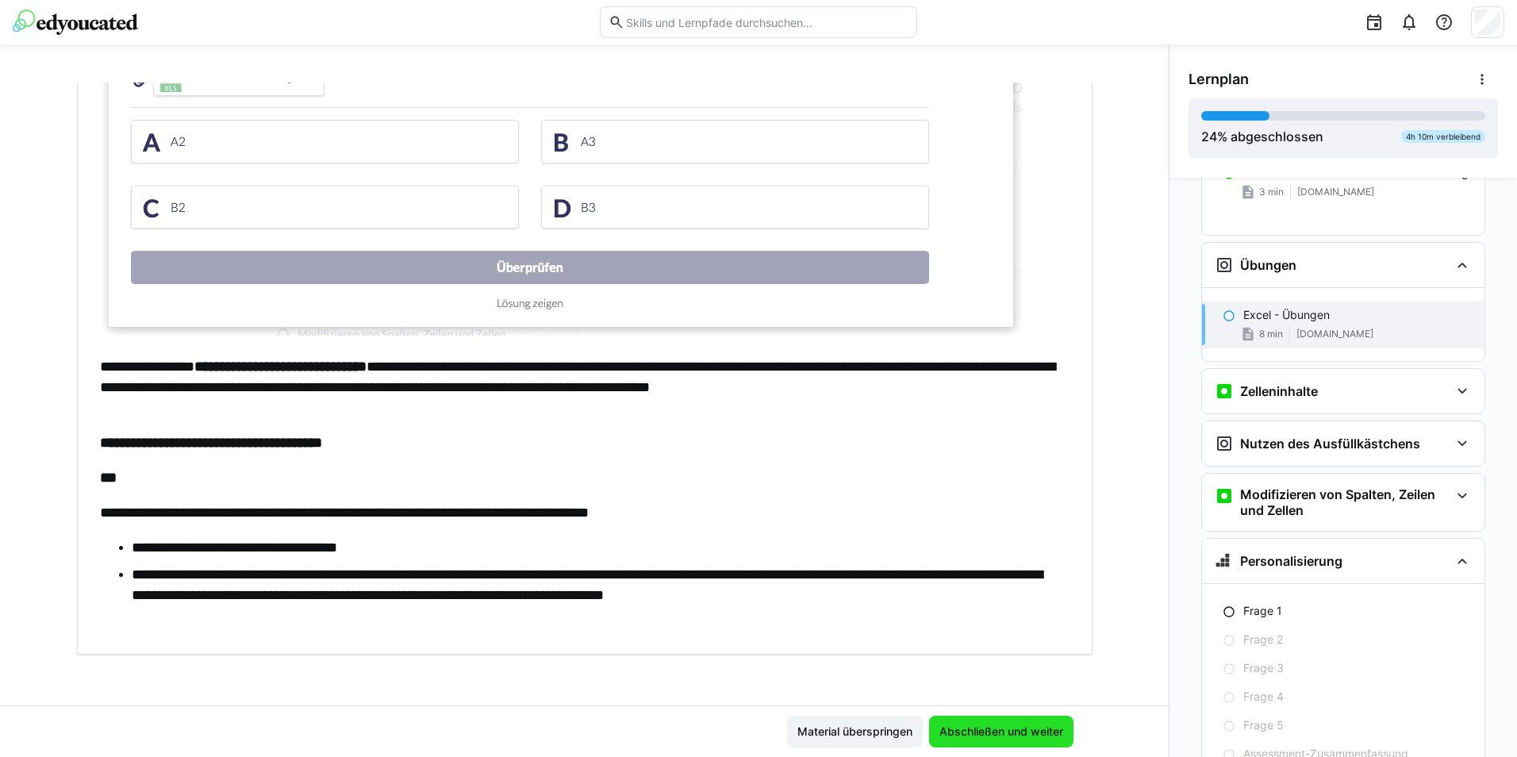
click at [1003, 729] on span "Abschließen und weiter" at bounding box center [1001, 732] width 129 height 16
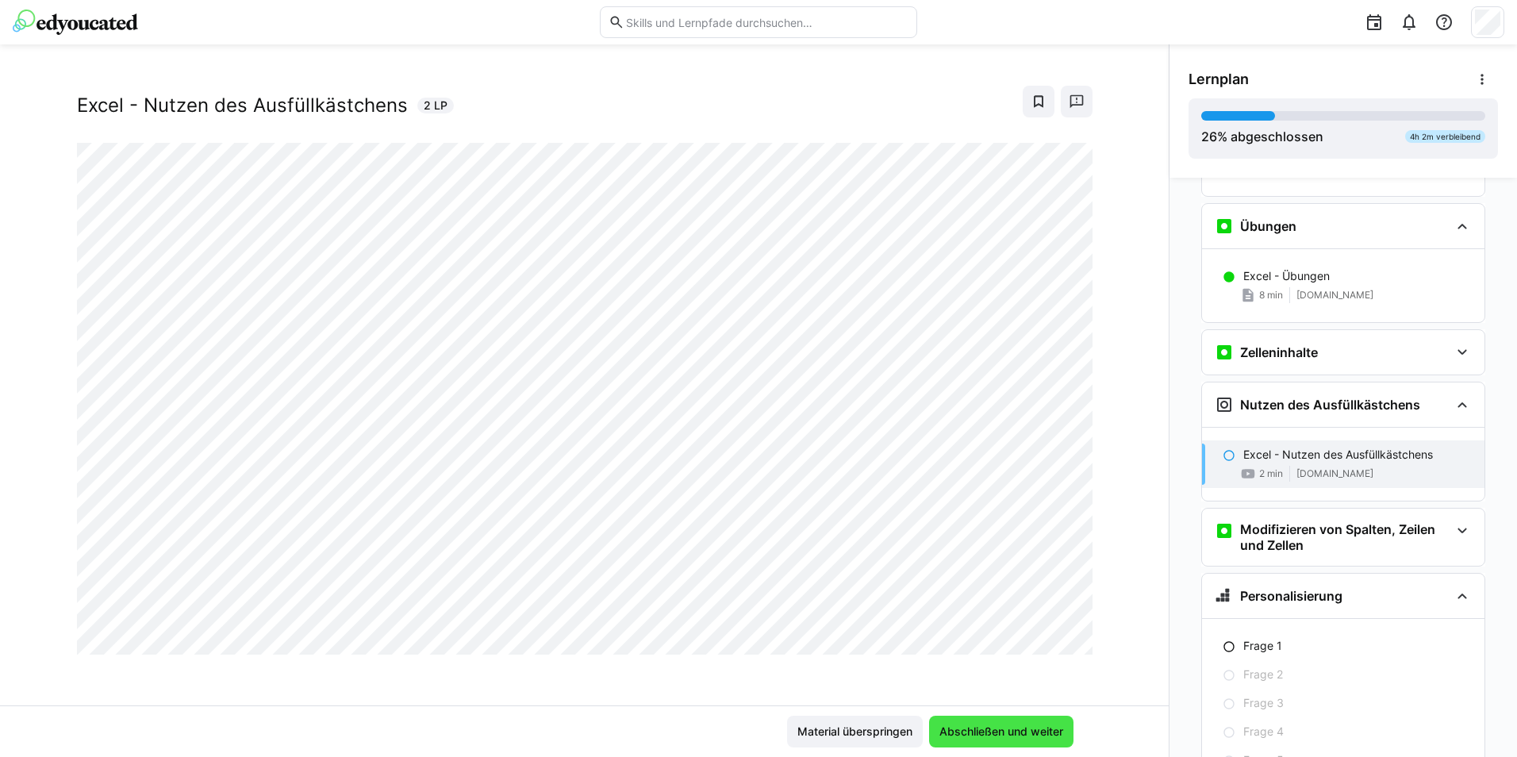
scroll to position [821, 0]
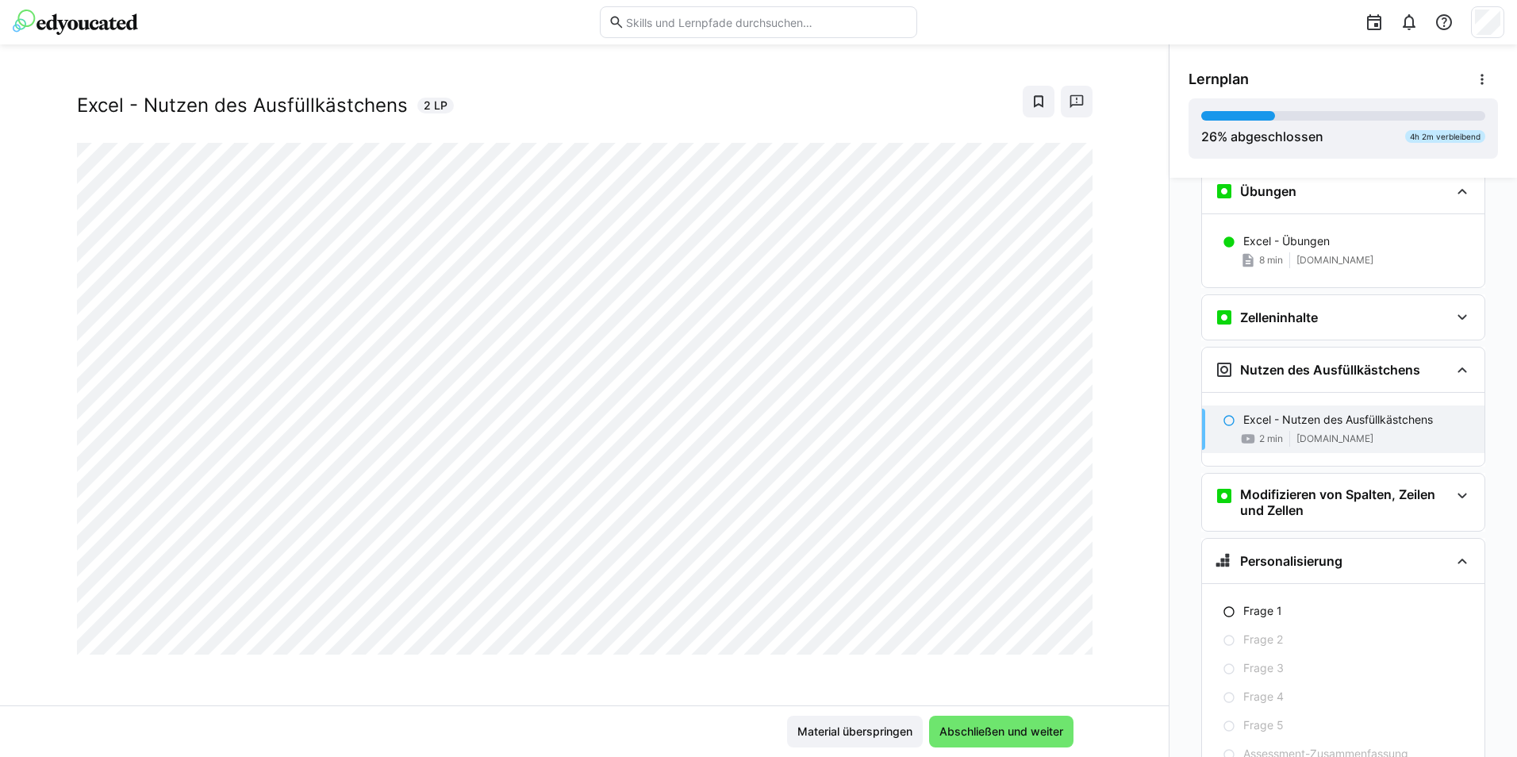
click at [165, 680] on div "O365 - Excel Excel - Nutzen des Ausfüllkästchens 2 LP" at bounding box center [584, 394] width 1169 height 623
click at [984, 732] on span "Abschließen und weiter" at bounding box center [1001, 732] width 129 height 16
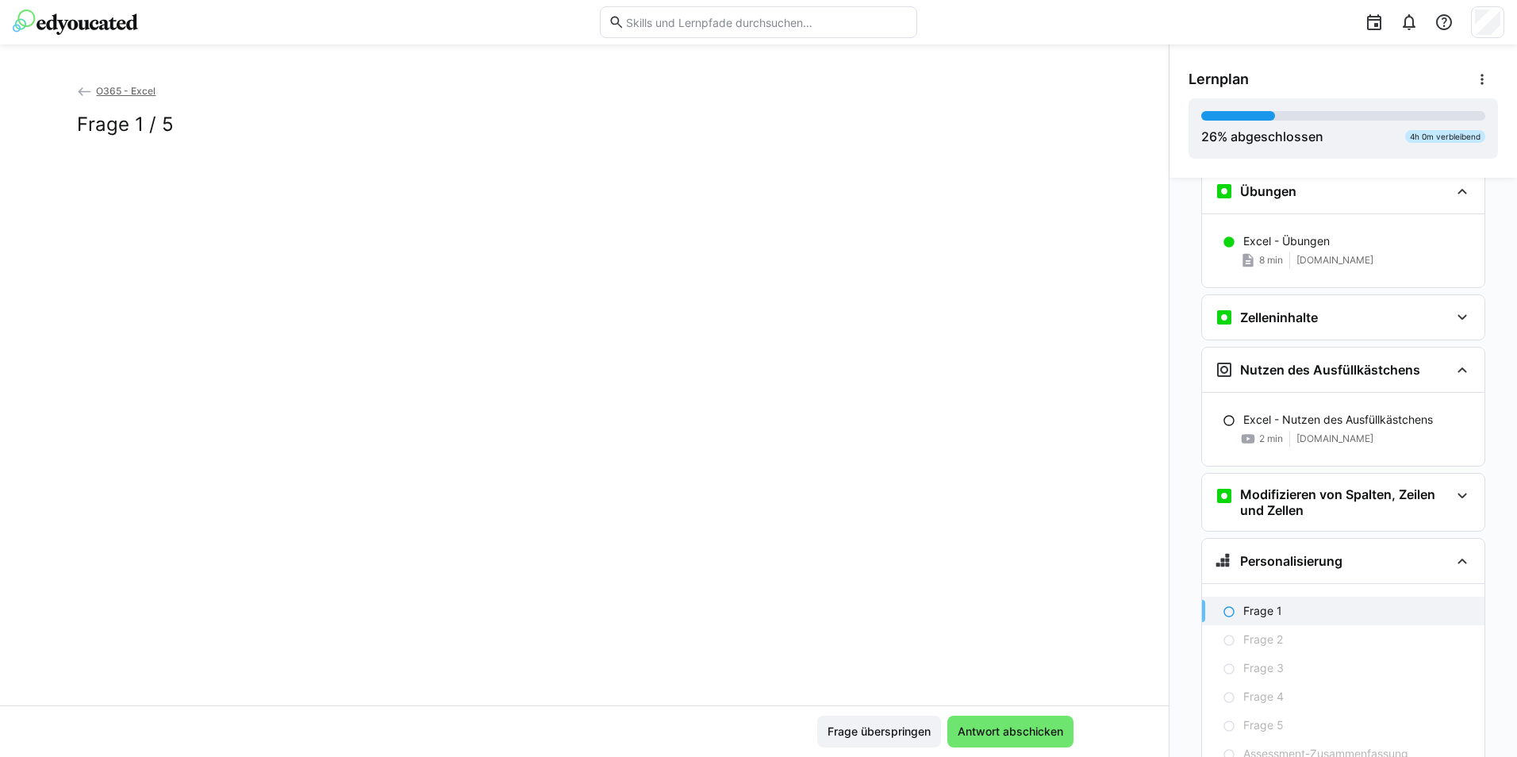
scroll to position [895, 0]
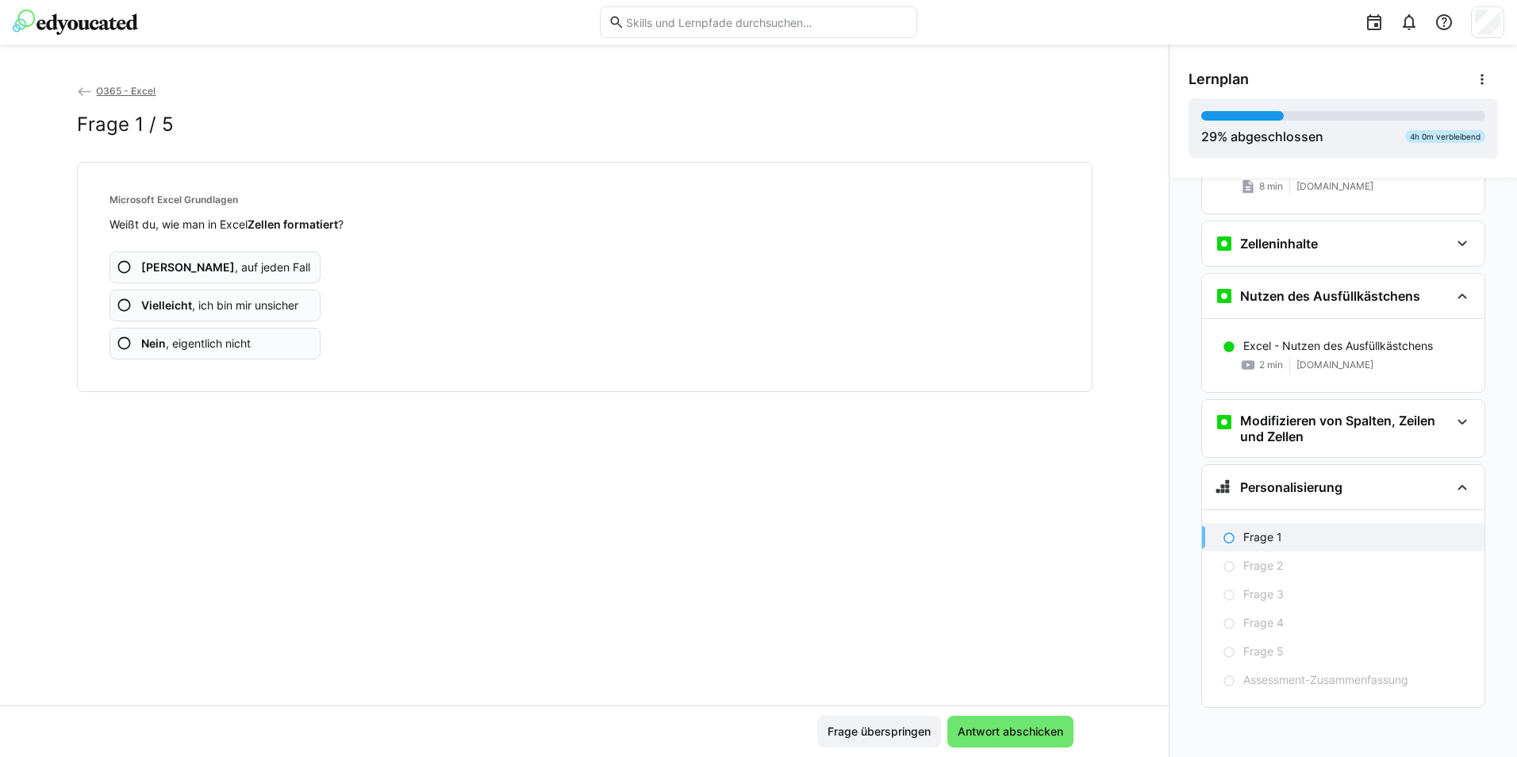
click at [121, 304] on eds-icon at bounding box center [125, 306] width 16 height 16
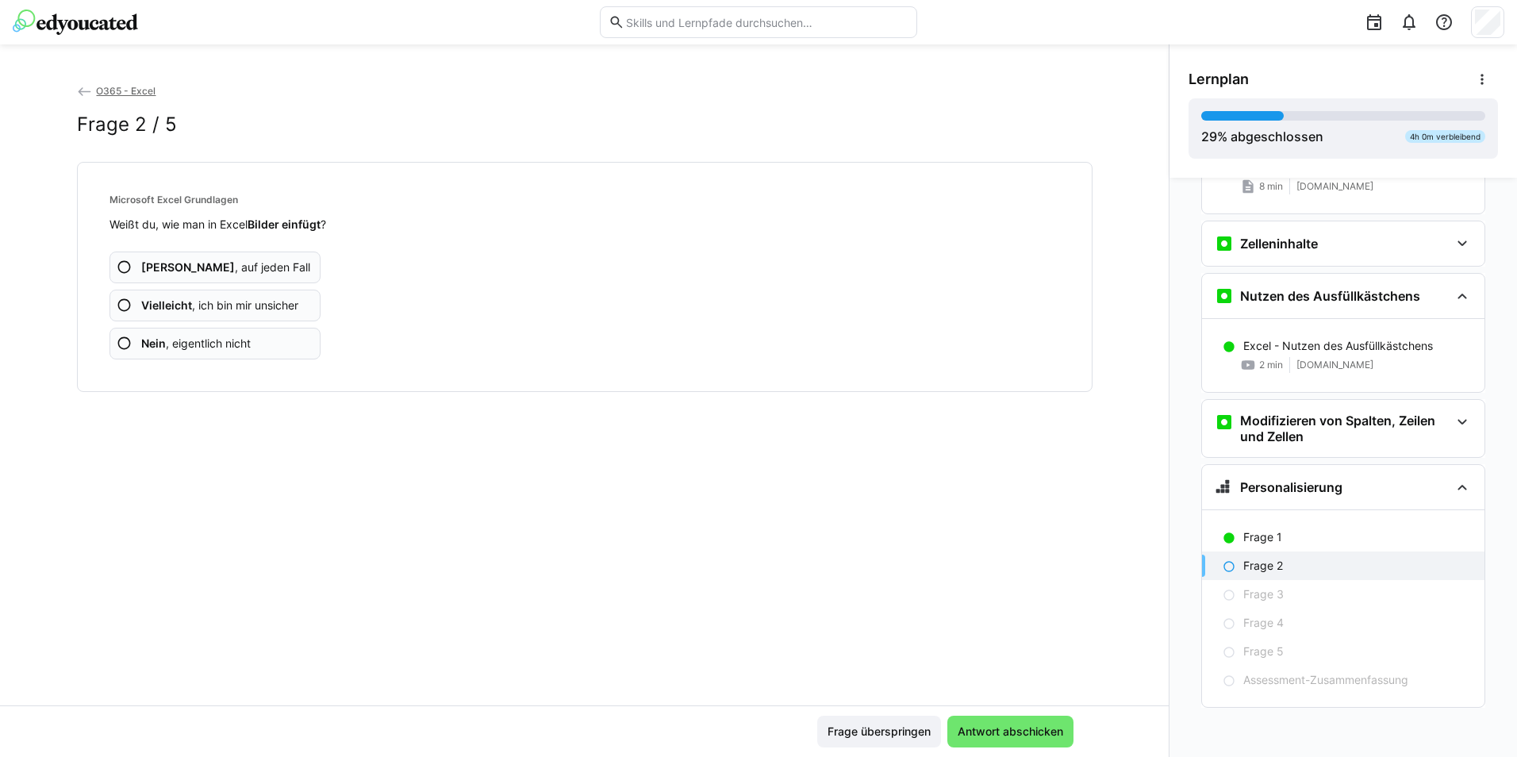
click at [118, 344] on eds-icon at bounding box center [125, 344] width 16 height 16
click at [123, 301] on eds-icon at bounding box center [125, 306] width 16 height 16
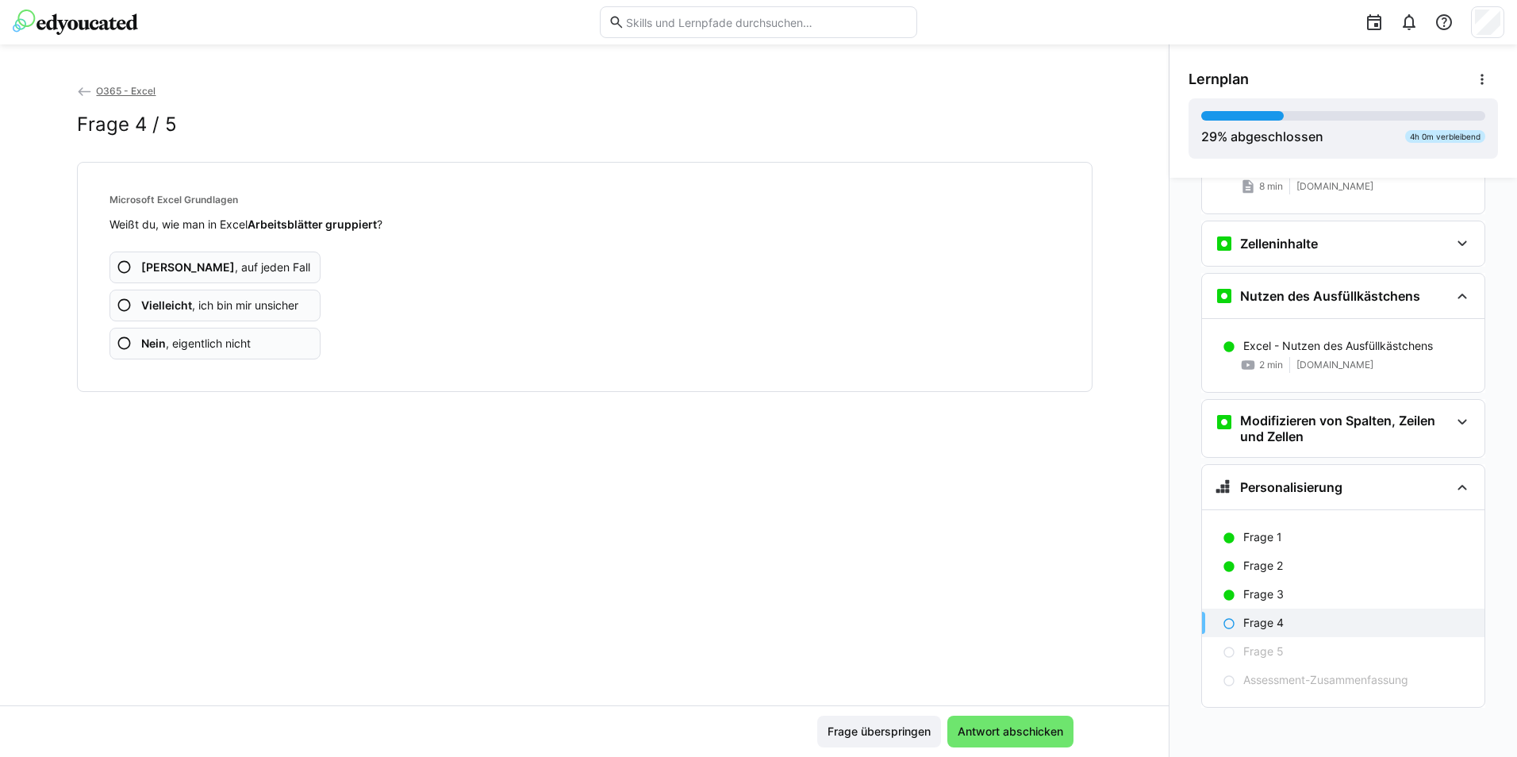
click at [121, 344] on eds-icon at bounding box center [125, 344] width 16 height 16
click at [120, 306] on eds-icon at bounding box center [125, 306] width 16 height 16
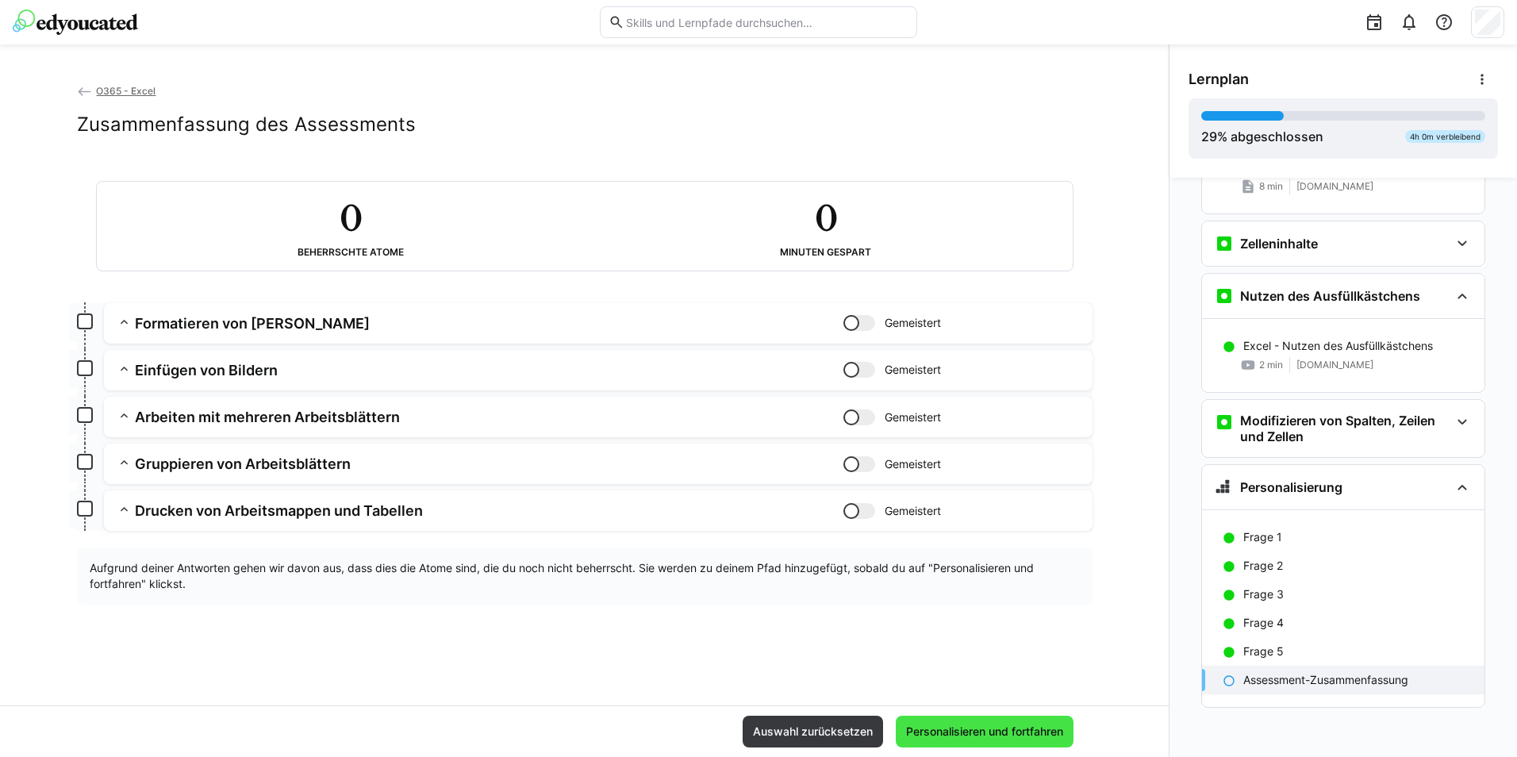
click at [1007, 731] on span "Personalisieren und fortfahren" at bounding box center [985, 732] width 162 height 16
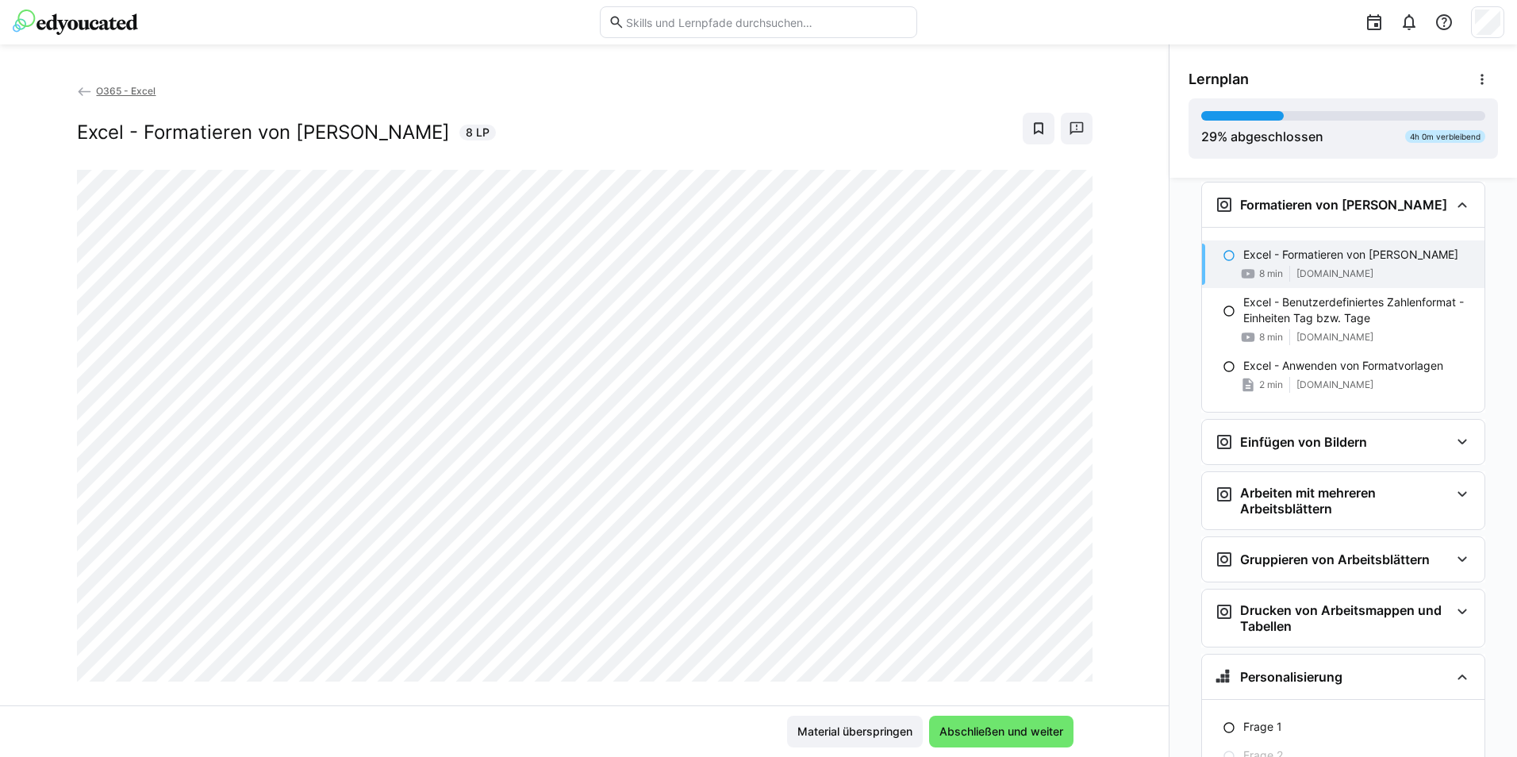
scroll to position [1234, 0]
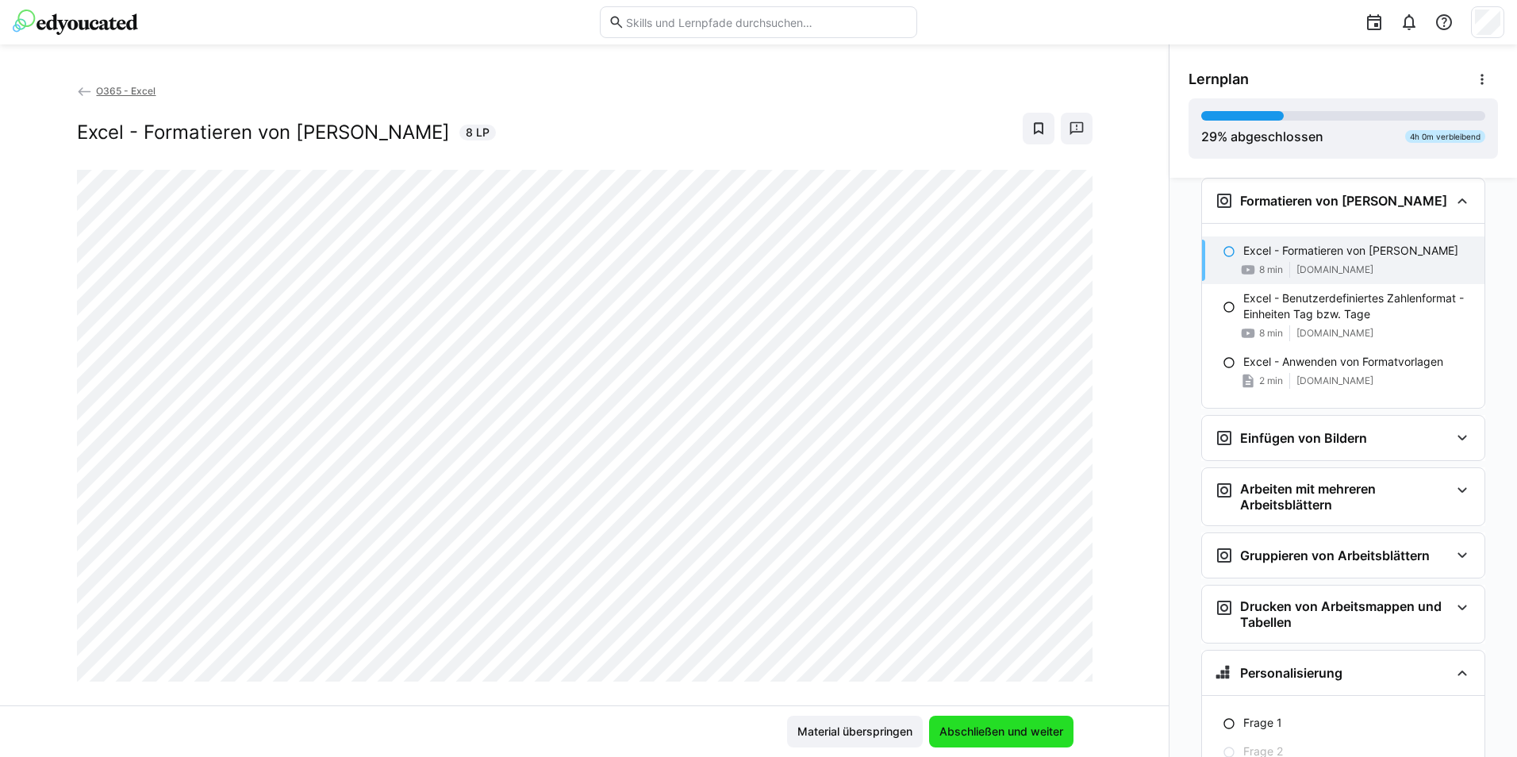
click at [979, 737] on span "Abschließen und weiter" at bounding box center [1001, 732] width 129 height 16
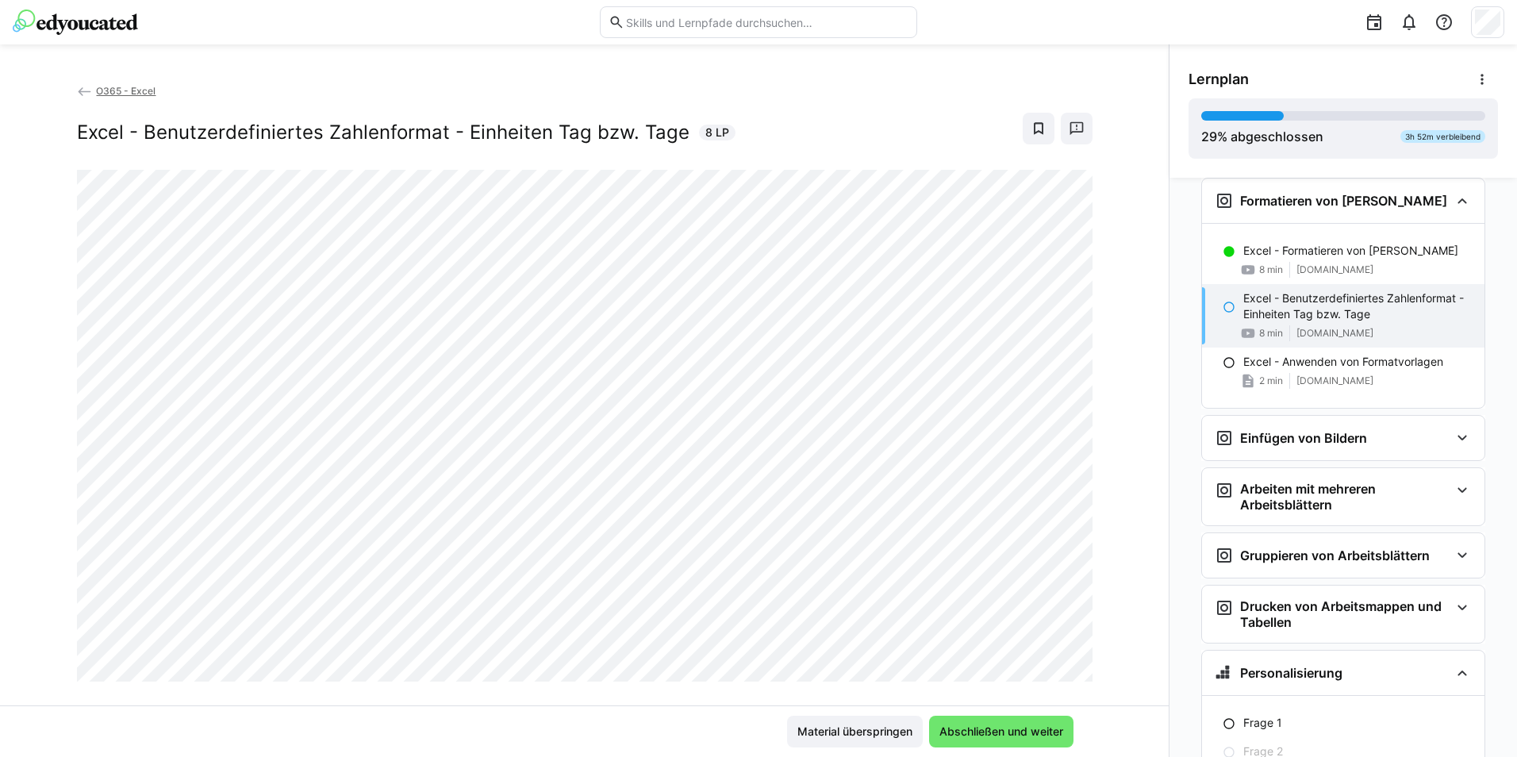
click at [38, 602] on div "O365 - Excel Excel - Benutzerdefiniertes Zahlenformat - Einheiten Tag bzw. Tage…" at bounding box center [584, 394] width 1169 height 623
click at [1037, 724] on span "Abschließen und weiter" at bounding box center [1001, 732] width 129 height 16
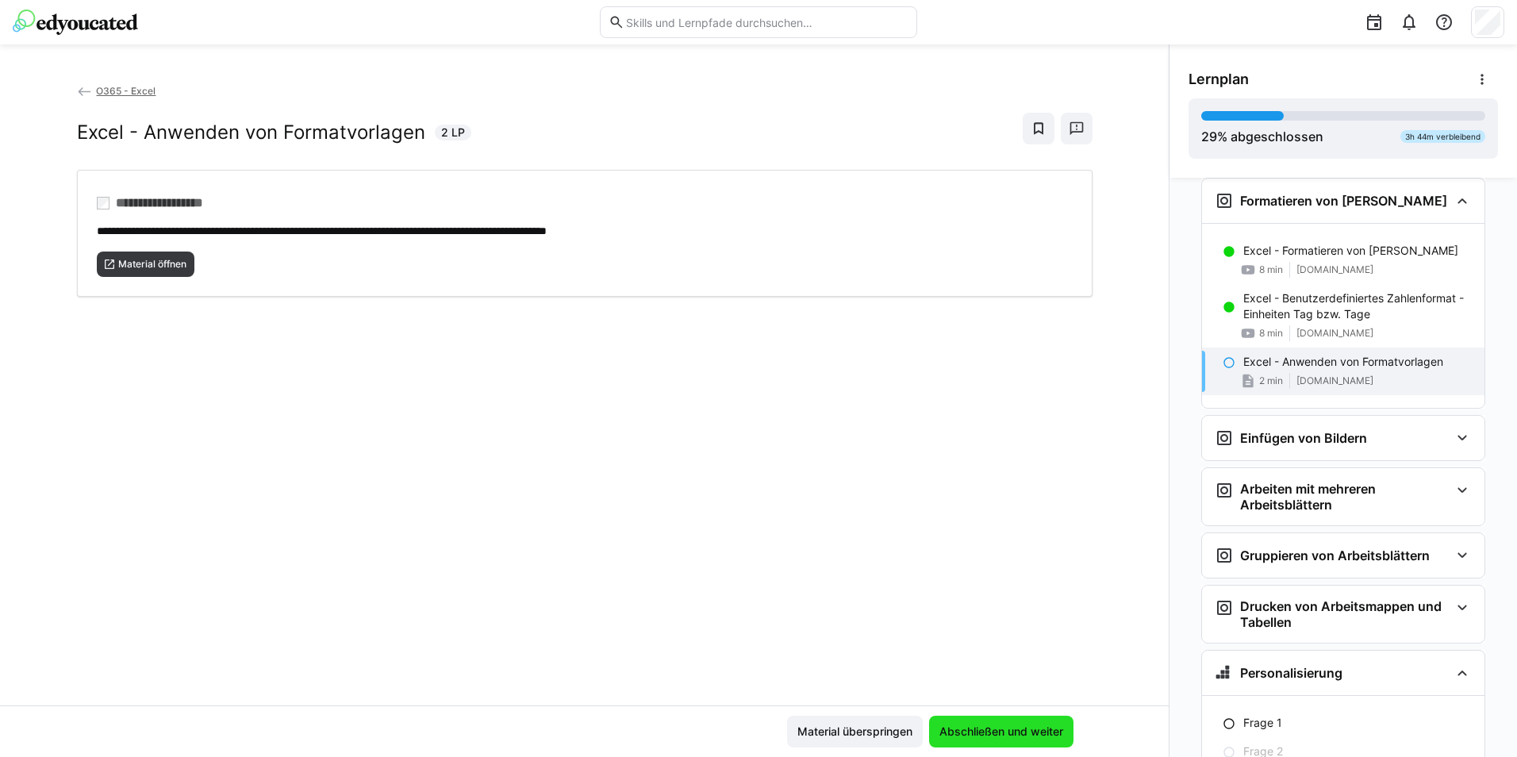
click at [1015, 732] on span "Abschließen und weiter" at bounding box center [1001, 732] width 129 height 16
click at [994, 732] on span "Abschließen und weiter" at bounding box center [1001, 732] width 129 height 16
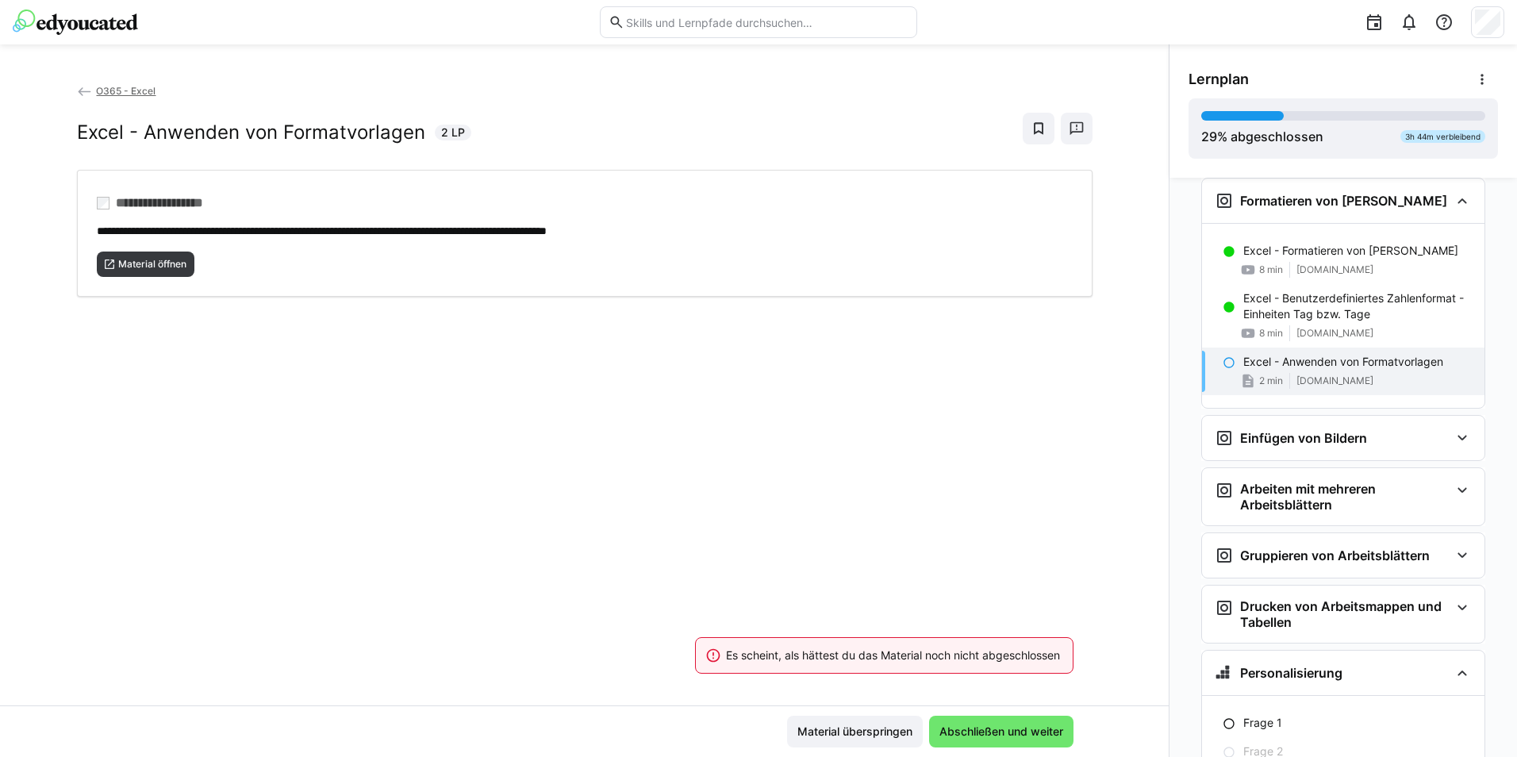
click at [386, 373] on div "**********" at bounding box center [584, 394] width 1169 height 623
click at [151, 258] on span "Material öffnen" at bounding box center [152, 264] width 71 height 13
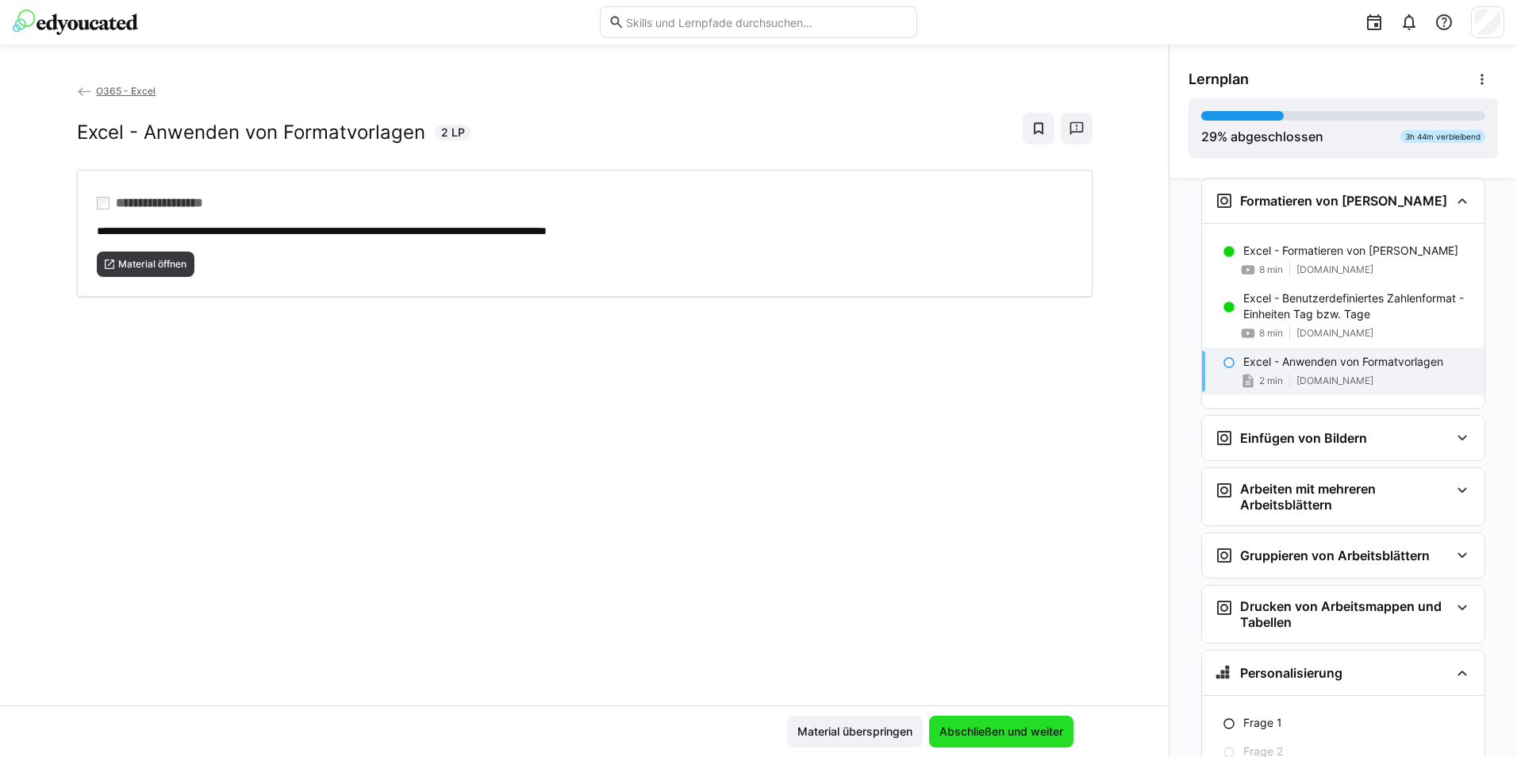
click at [999, 740] on span "Abschließen und weiter" at bounding box center [1001, 732] width 144 height 32
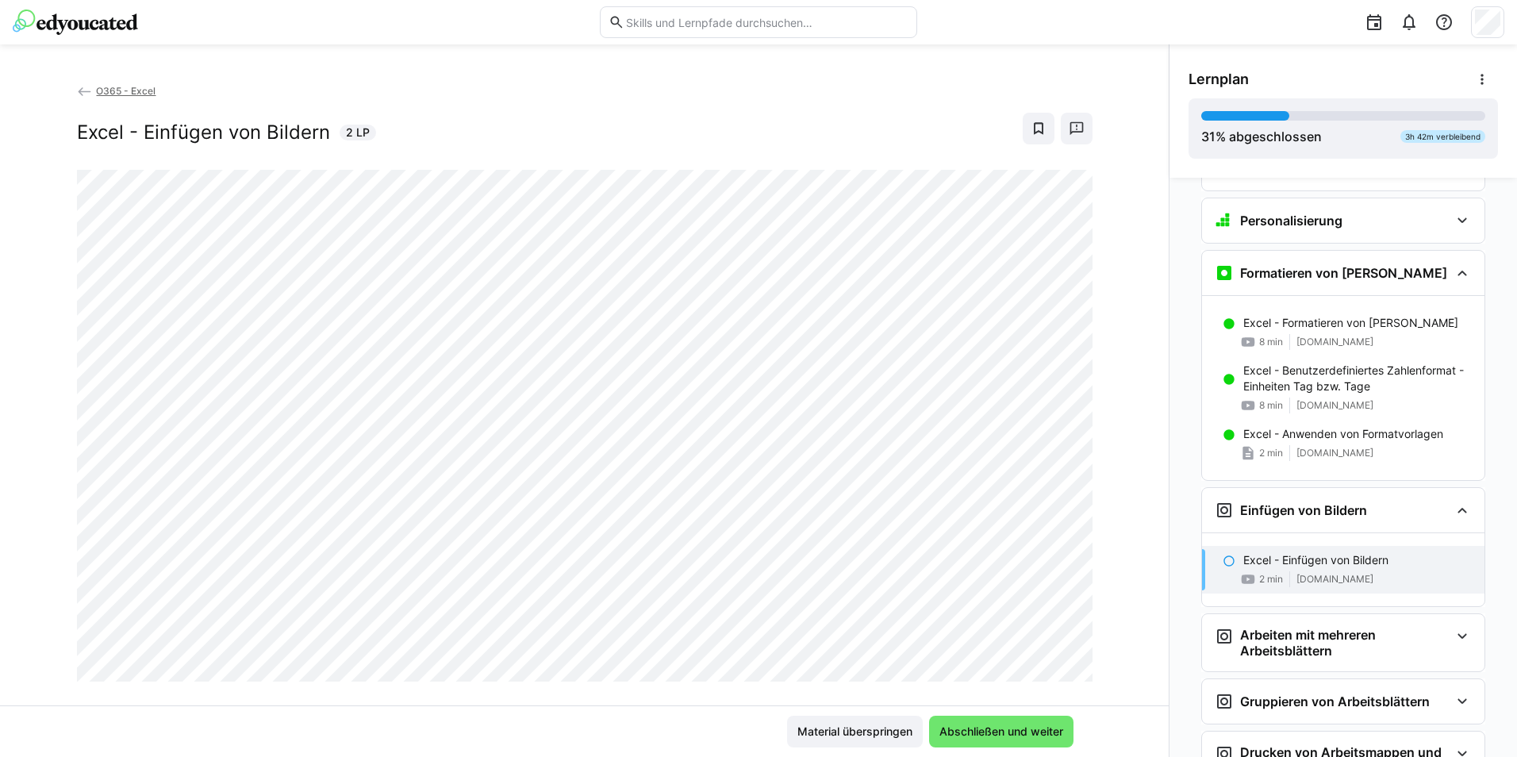
scroll to position [1097, 0]
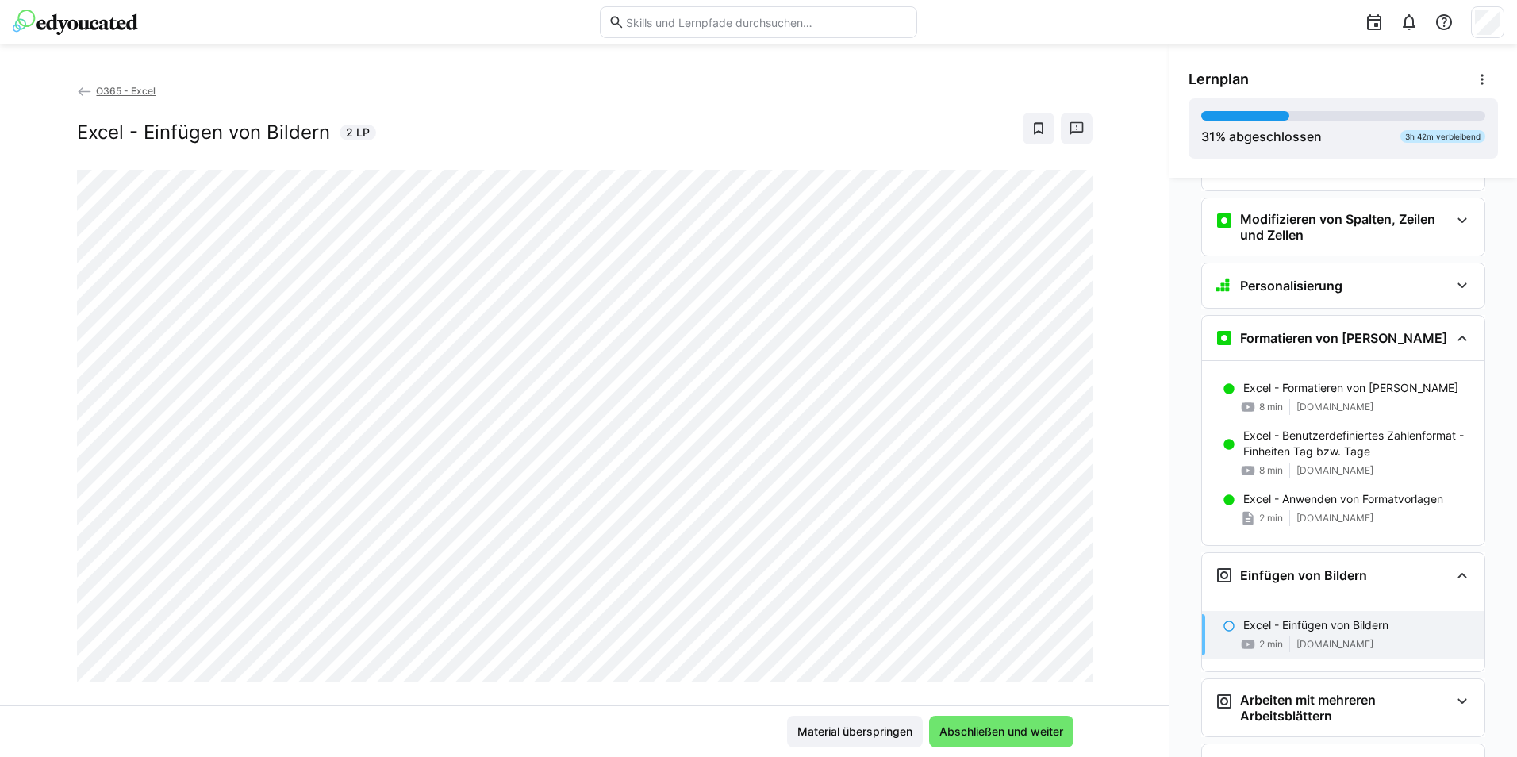
click at [33, 580] on div "O365 - Excel Excel - Einfügen von Bildern 2 LP" at bounding box center [584, 394] width 1169 height 623
